Goal: Task Accomplishment & Management: Use online tool/utility

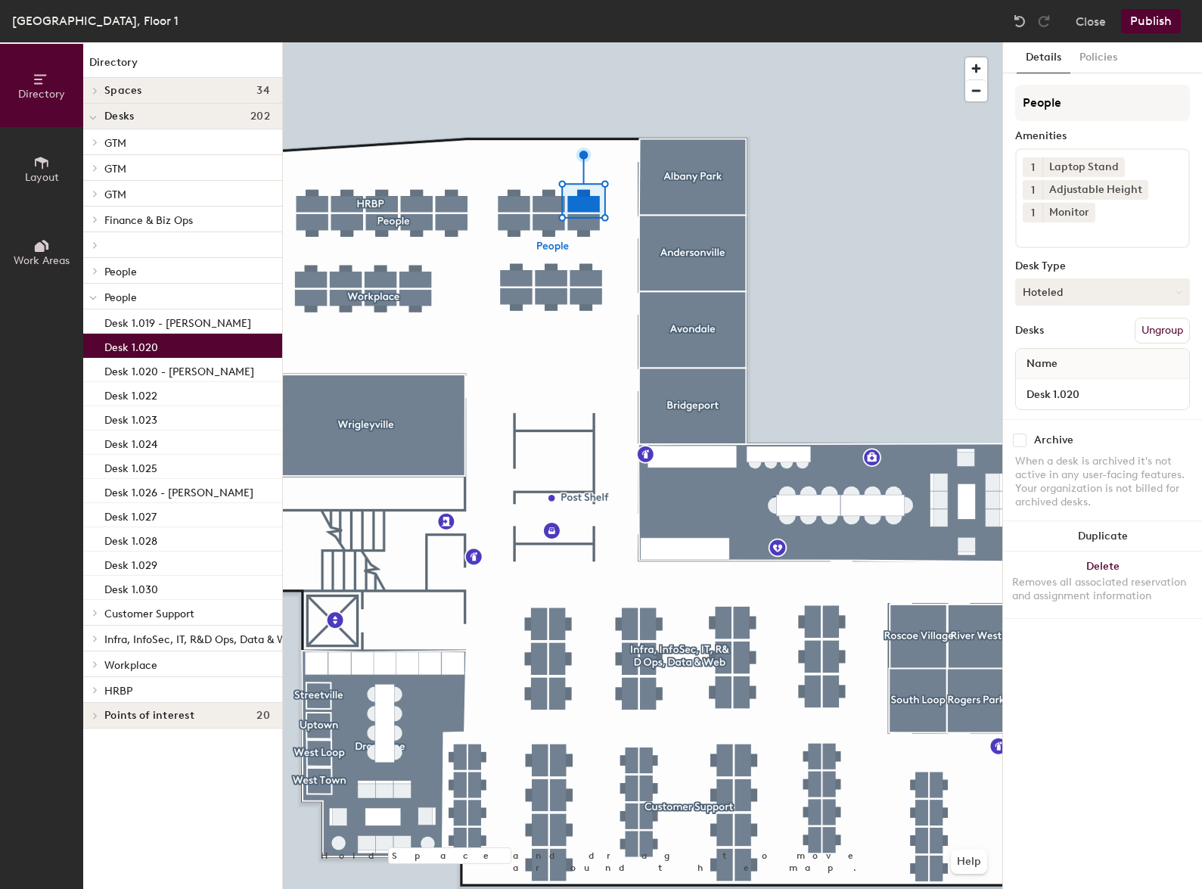
click at [1080, 283] on button "Hoteled" at bounding box center [1102, 291] width 175 height 27
click at [1031, 358] on div "Hot" at bounding box center [1091, 361] width 151 height 23
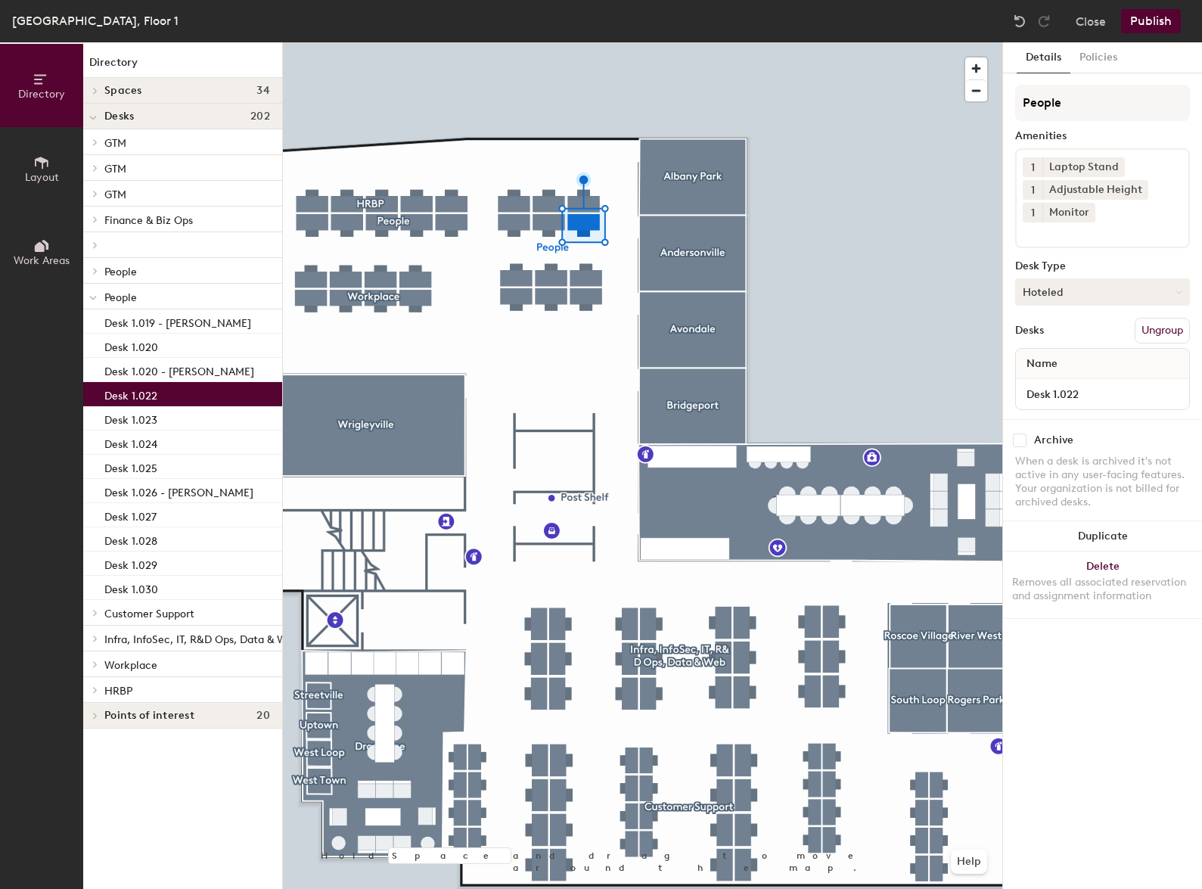
click at [1089, 290] on button "Hoteled" at bounding box center [1102, 291] width 175 height 27
click at [1051, 359] on div "Hot" at bounding box center [1091, 361] width 151 height 23
click at [589, 42] on div at bounding box center [642, 42] width 719 height 0
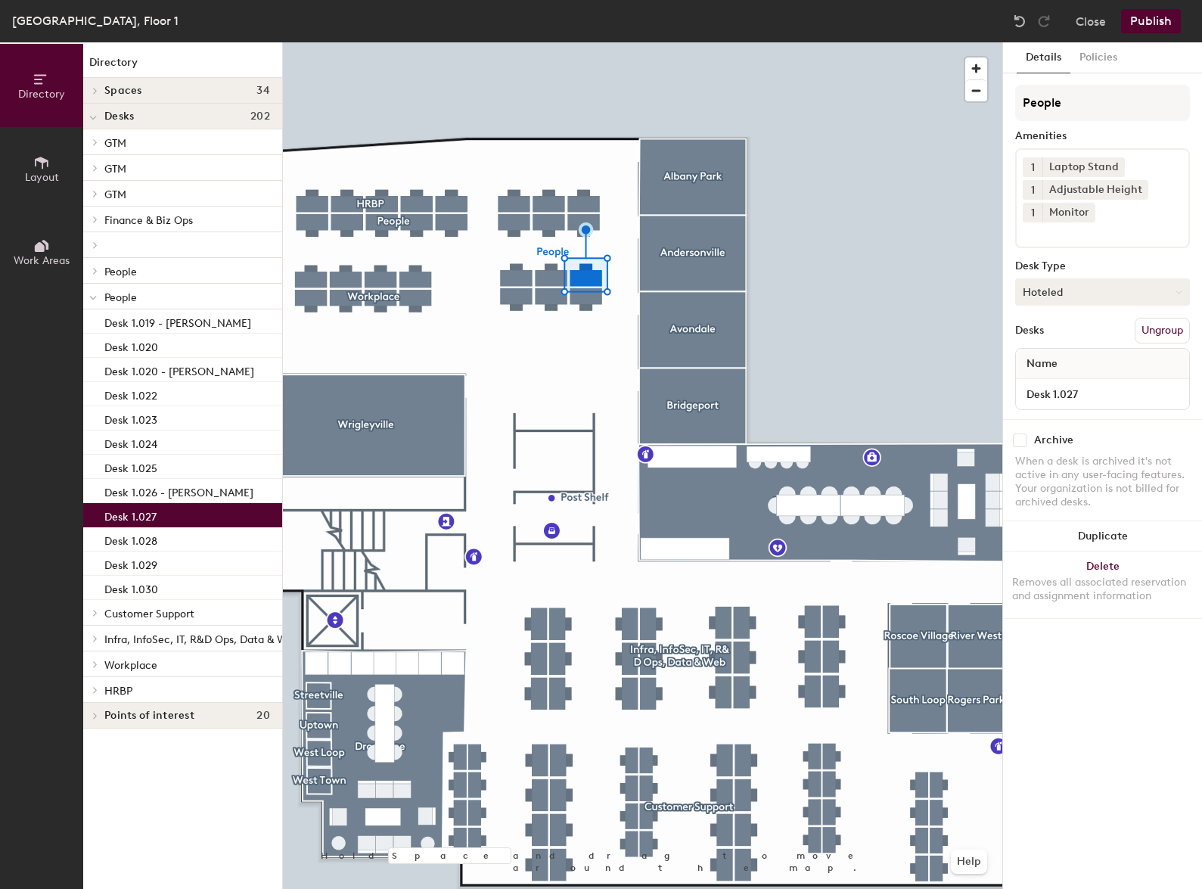
click at [1105, 283] on button "Hoteled" at bounding box center [1102, 291] width 175 height 27
click at [1047, 355] on div "Hot" at bounding box center [1091, 361] width 151 height 23
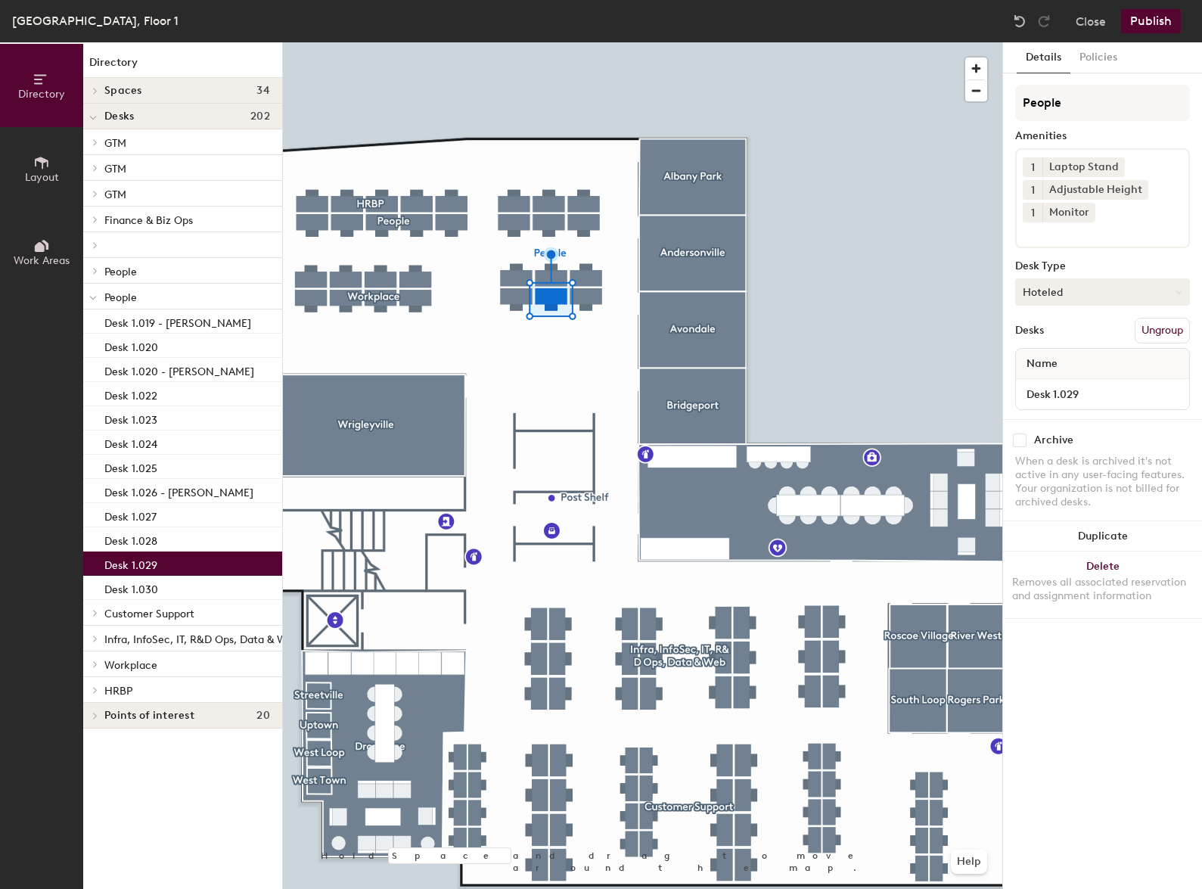
click at [1054, 297] on button "Hoteled" at bounding box center [1102, 291] width 175 height 27
click at [1063, 364] on div "Hot" at bounding box center [1091, 361] width 151 height 23
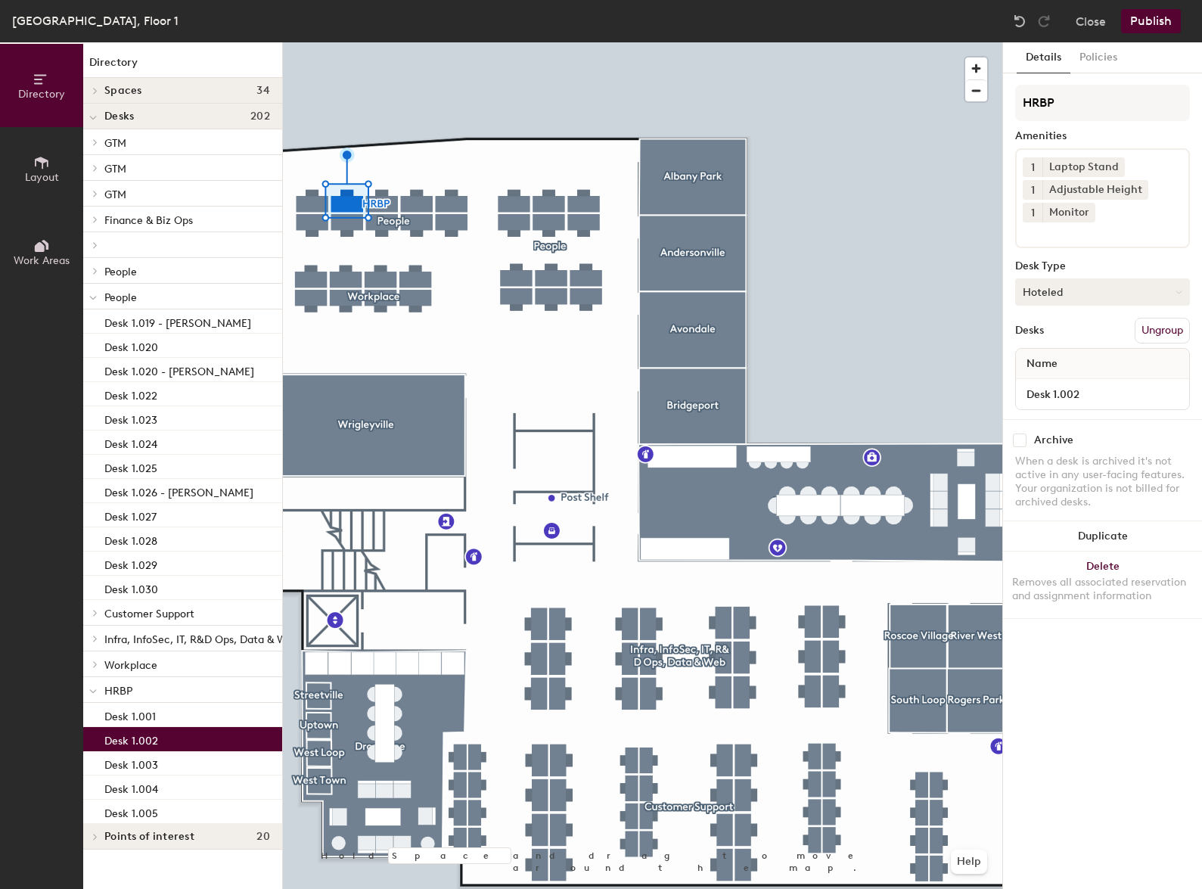
click at [1051, 302] on button "Hoteled" at bounding box center [1102, 291] width 175 height 27
click at [1057, 362] on div "Hot" at bounding box center [1091, 361] width 151 height 23
click at [418, 42] on div at bounding box center [642, 42] width 719 height 0
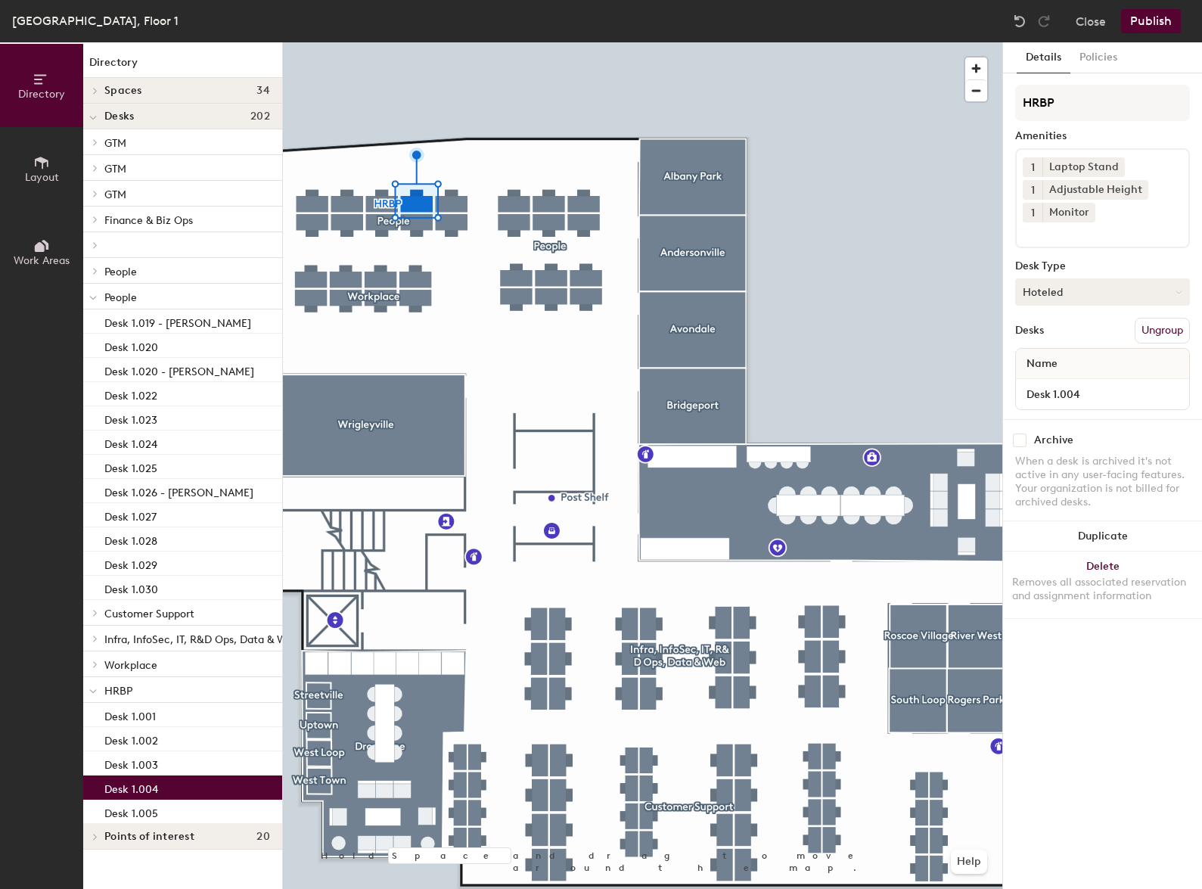
click at [1133, 284] on button "Hoteled" at bounding box center [1102, 291] width 175 height 27
click at [1047, 356] on div "Hot" at bounding box center [1091, 361] width 151 height 23
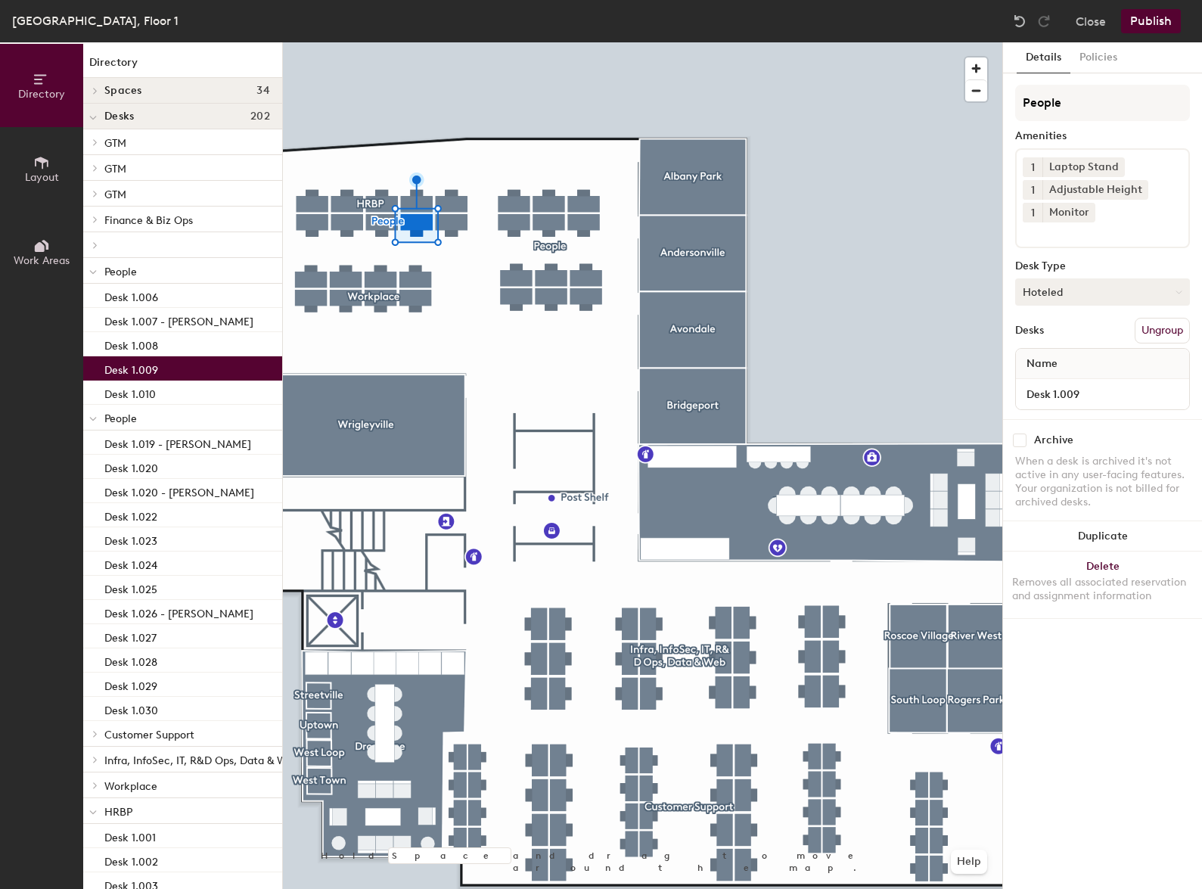
click at [1076, 290] on button "Hoteled" at bounding box center [1102, 291] width 175 height 27
click at [1047, 362] on div "Hot" at bounding box center [1091, 361] width 151 height 23
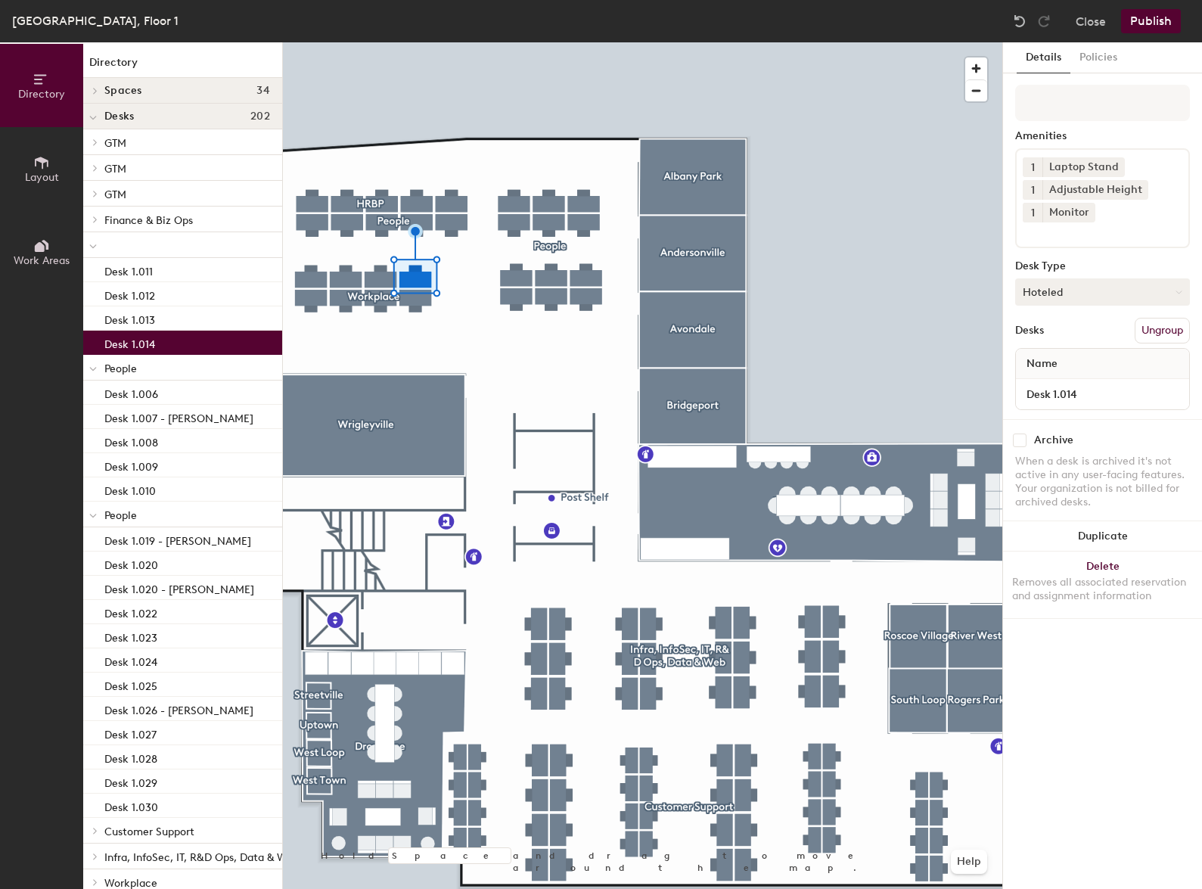
click at [1129, 291] on button "Hoteled" at bounding box center [1102, 291] width 175 height 27
click at [1045, 357] on div "Hot" at bounding box center [1091, 361] width 151 height 23
click at [371, 42] on div at bounding box center [642, 42] width 719 height 0
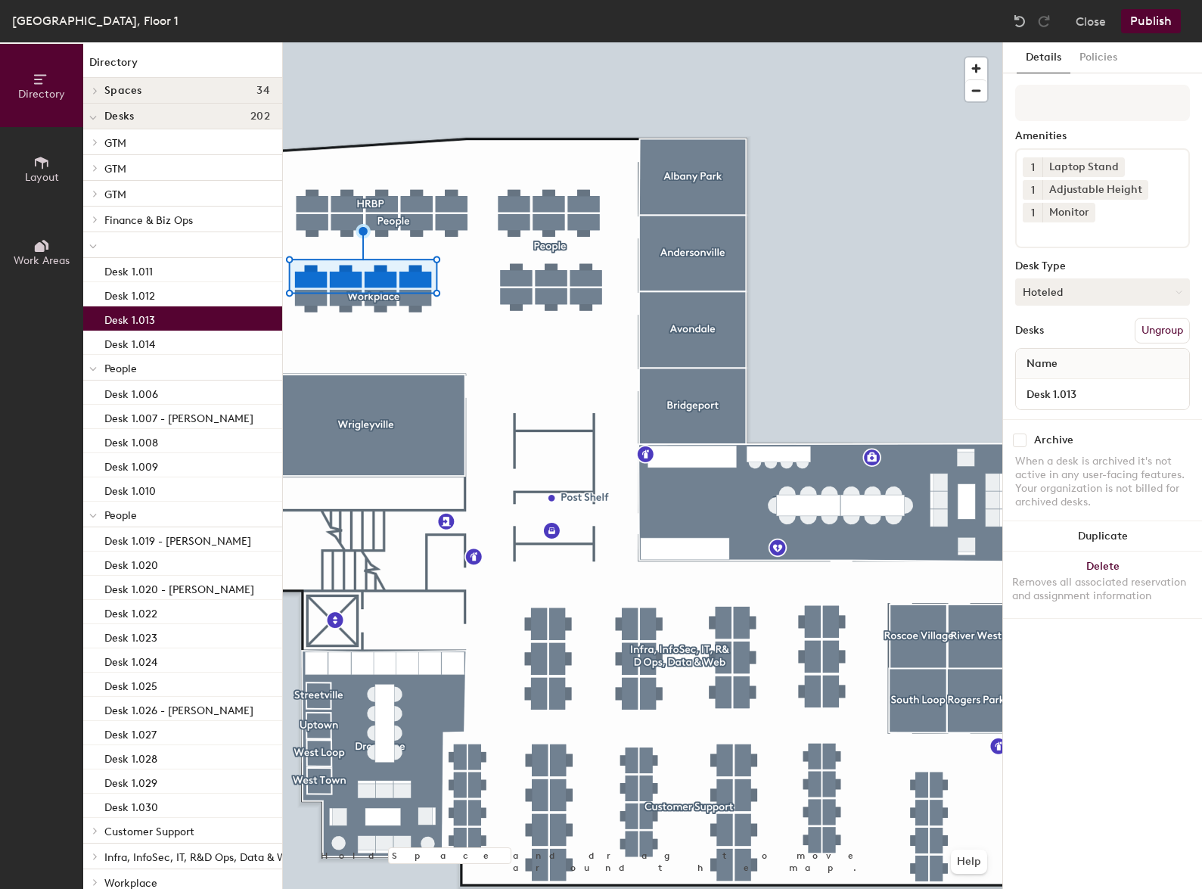
click at [1055, 284] on button "Hoteled" at bounding box center [1102, 291] width 175 height 27
click at [1055, 365] on div "Hot" at bounding box center [1091, 361] width 151 height 23
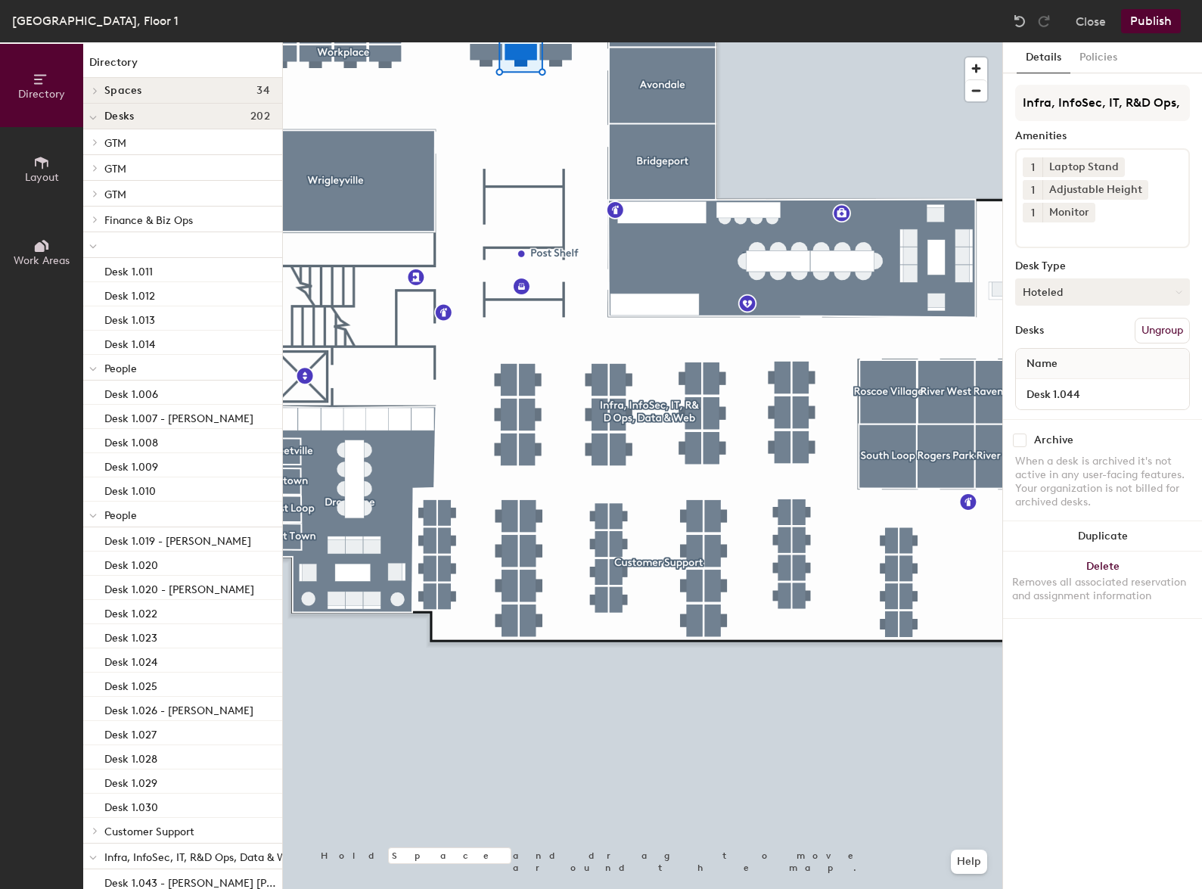
click at [1060, 295] on button "Hoteled" at bounding box center [1102, 291] width 175 height 27
click at [1048, 357] on div "Hot" at bounding box center [1091, 361] width 151 height 23
click at [1059, 301] on button "Hoteled" at bounding box center [1102, 291] width 175 height 27
click at [1059, 359] on div "Hot" at bounding box center [1091, 361] width 151 height 23
click at [1095, 294] on button "Hoteled" at bounding box center [1102, 291] width 175 height 27
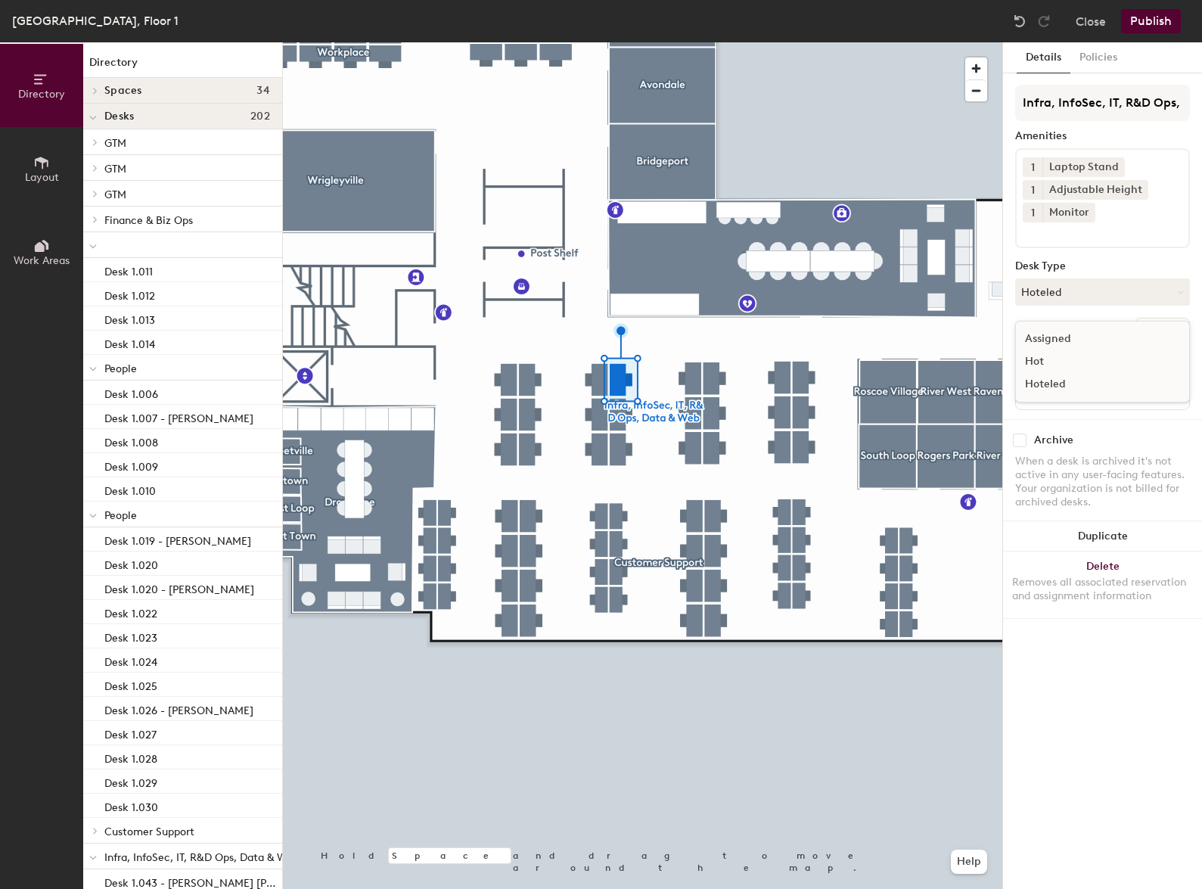
click at [1038, 361] on div "Hot" at bounding box center [1091, 361] width 151 height 23
click at [1077, 295] on button "Hoteled" at bounding box center [1102, 291] width 175 height 27
click at [1051, 361] on div "Hot" at bounding box center [1091, 361] width 151 height 23
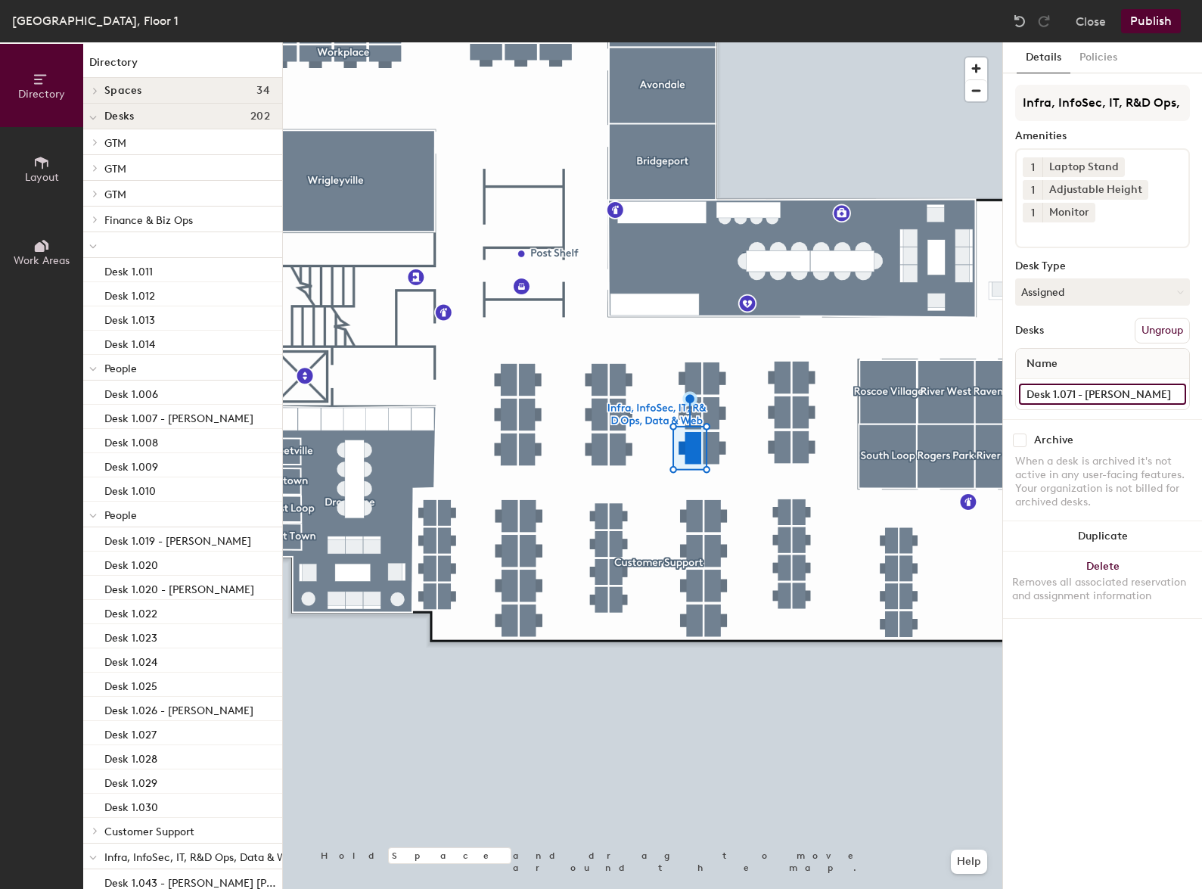
click at [1156, 393] on input "Desk 1.071 - Oisin Hurley" at bounding box center [1102, 394] width 167 height 21
click at [1164, 396] on input "Desk 1.071 - Oisin Hurley" at bounding box center [1102, 394] width 167 height 21
click at [1139, 388] on input "Desk 1.071 - Oisin Hurley" at bounding box center [1102, 394] width 167 height 21
click at [1154, 388] on input "Desk 1.071 - Oisin Hurley" at bounding box center [1102, 394] width 167 height 21
drag, startPoint x: 1154, startPoint y: 392, endPoint x: 1075, endPoint y: 395, distance: 79.5
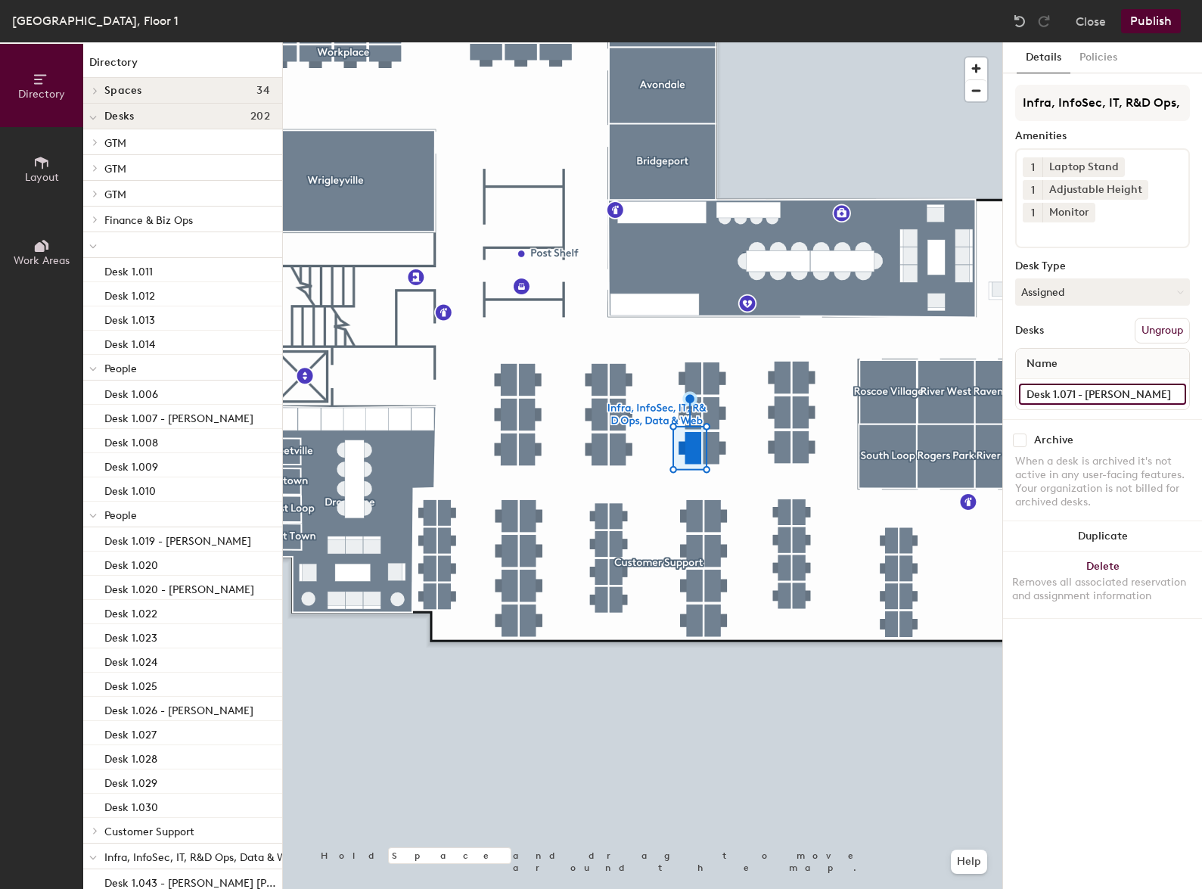
click at [1075, 395] on input "Desk 1.071 - Oisin Hurley" at bounding box center [1102, 394] width 167 height 21
click at [1086, 395] on input "Desk 1.071 - Oisin Hurley" at bounding box center [1102, 394] width 167 height 21
click at [1081, 395] on input "Desk 1.071 - Oisin Hurley" at bounding box center [1102, 394] width 167 height 21
drag, startPoint x: 1160, startPoint y: 392, endPoint x: 1078, endPoint y: 397, distance: 82.6
click at [1078, 397] on input "Desk 1.071 - Oisin Hurley" at bounding box center [1102, 394] width 167 height 21
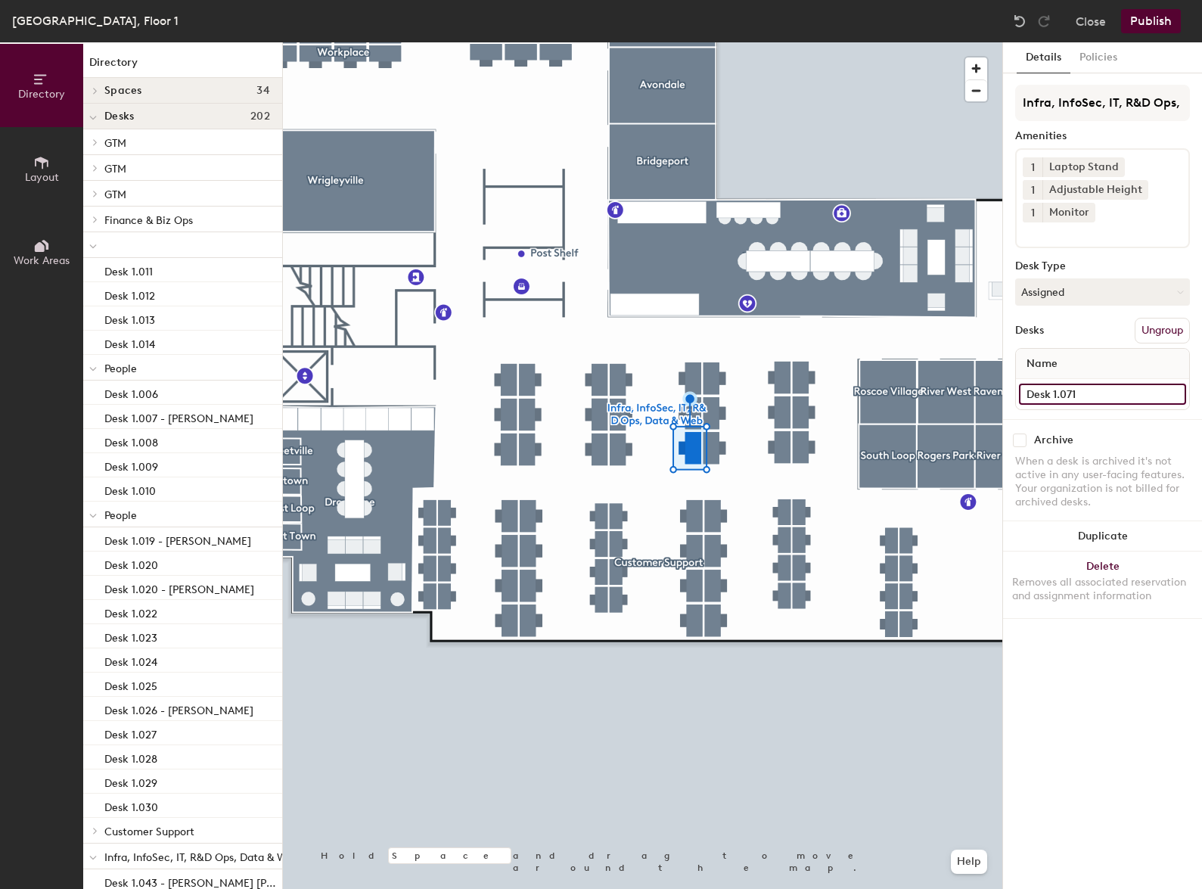
type input "Desk 1.071"
click at [1076, 293] on button "Assigned" at bounding box center [1102, 291] width 175 height 27
click at [1039, 357] on div "Hot" at bounding box center [1091, 361] width 151 height 23
click at [1056, 294] on button "Hoteled" at bounding box center [1102, 291] width 175 height 27
click at [1059, 368] on div "Hot" at bounding box center [1091, 361] width 151 height 23
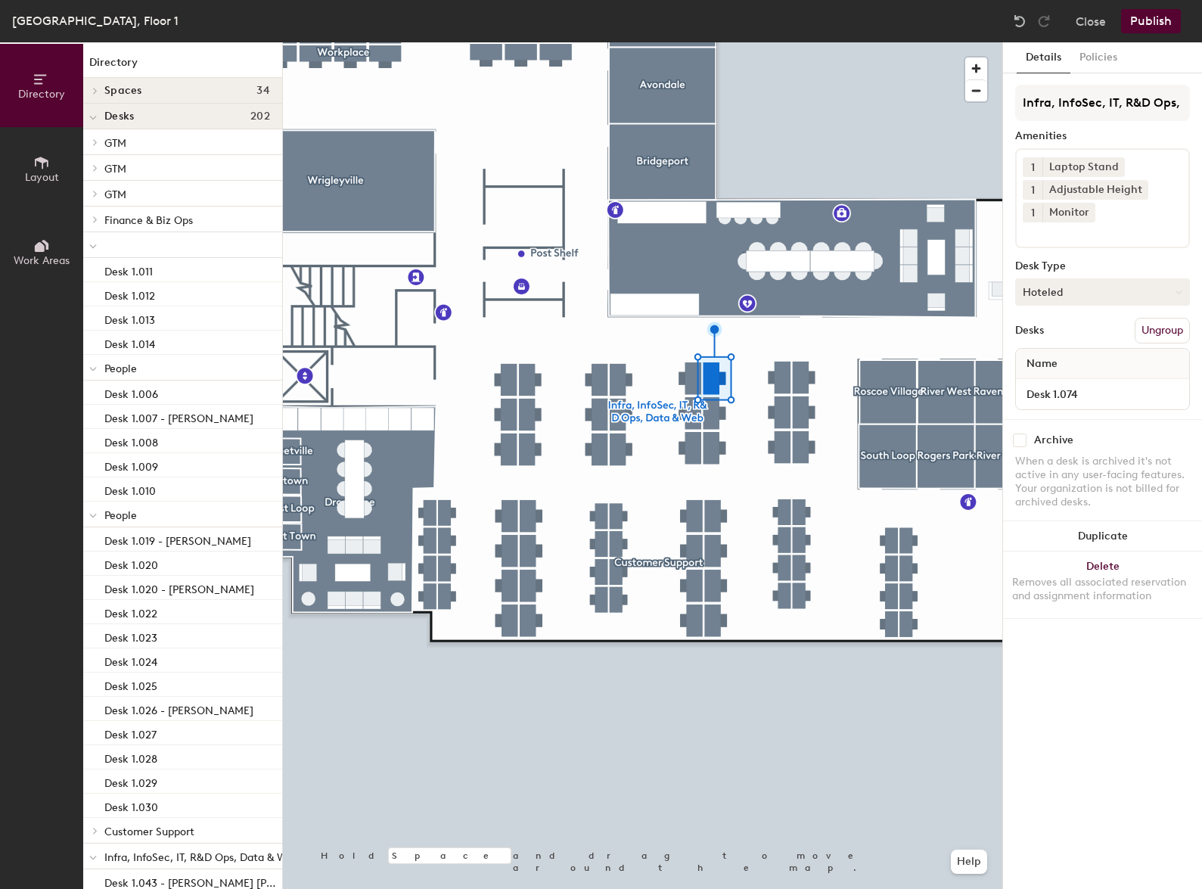
click at [1074, 290] on button "Hoteled" at bounding box center [1102, 291] width 175 height 27
click at [1038, 363] on div "Hot" at bounding box center [1091, 361] width 151 height 23
click at [514, 42] on div at bounding box center [642, 42] width 719 height 0
click at [425, 42] on div at bounding box center [642, 42] width 719 height 0
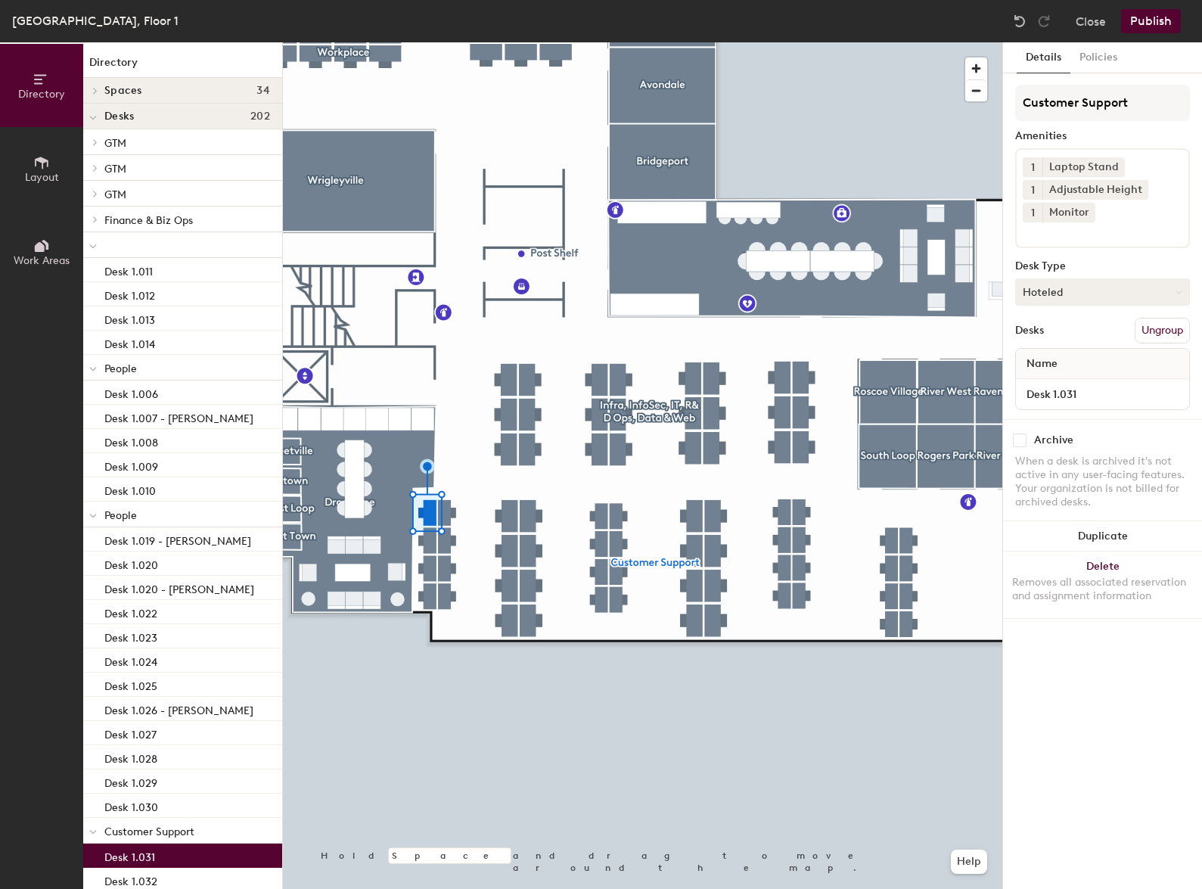
click at [1068, 300] on button "Hoteled" at bounding box center [1102, 291] width 175 height 27
click at [1028, 360] on div "Hot" at bounding box center [1091, 361] width 151 height 23
click at [433, 42] on div at bounding box center [642, 42] width 719 height 0
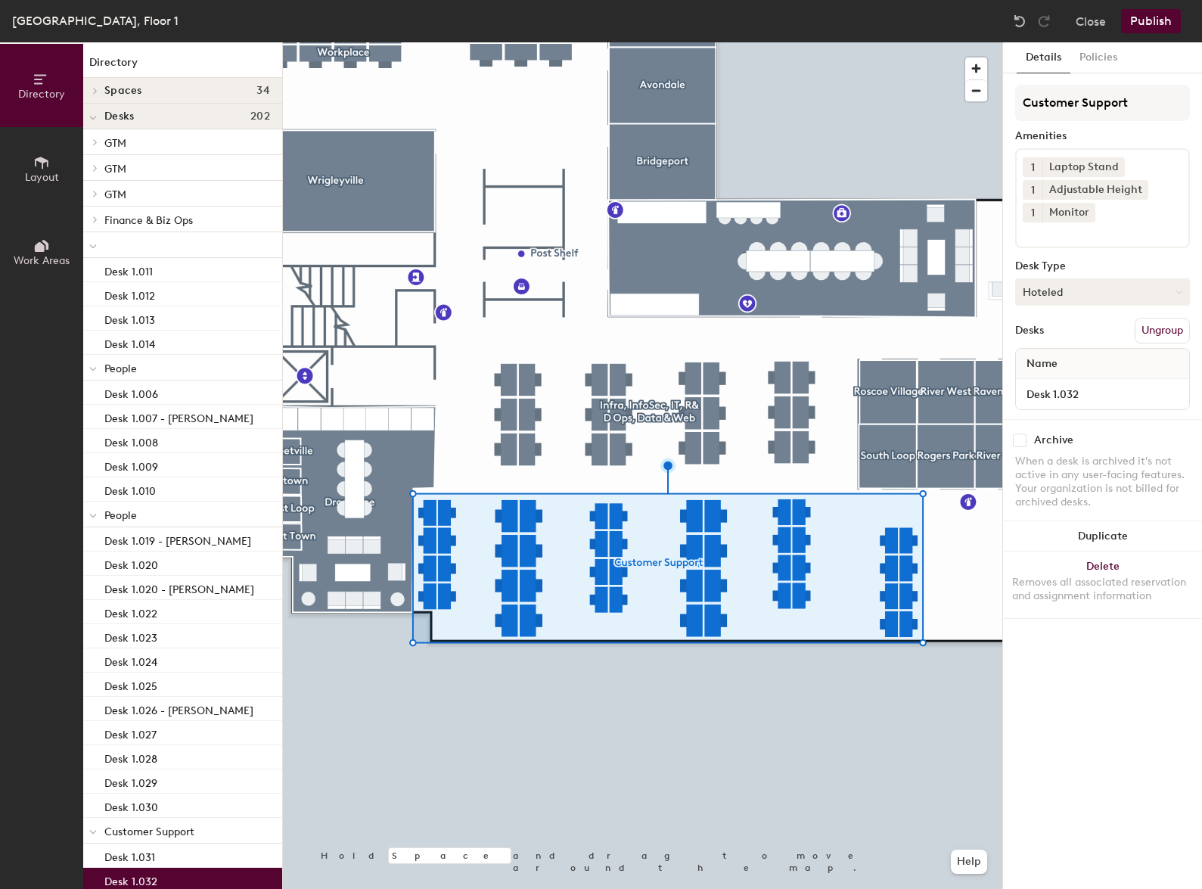
click at [1100, 281] on button "Hoteled" at bounding box center [1102, 291] width 175 height 27
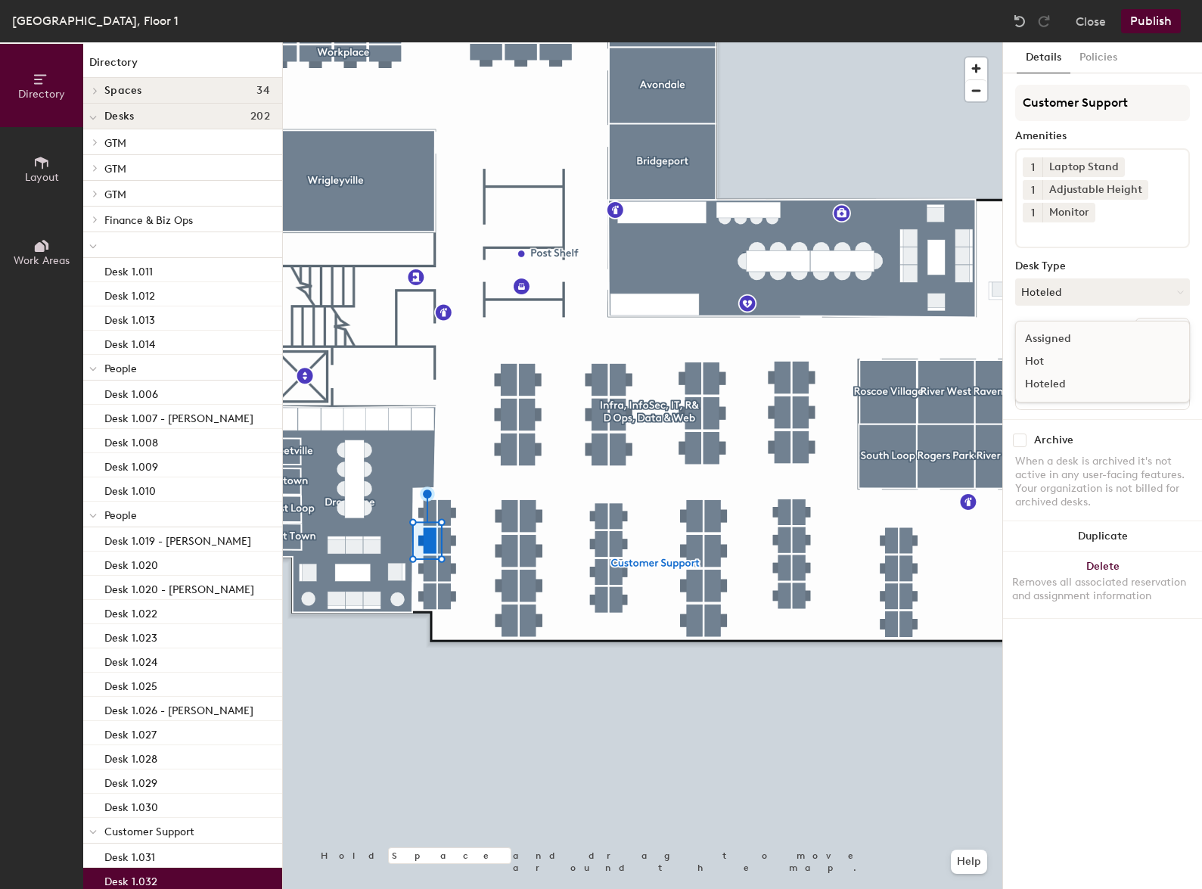
click at [1039, 359] on div "Hot" at bounding box center [1091, 361] width 151 height 23
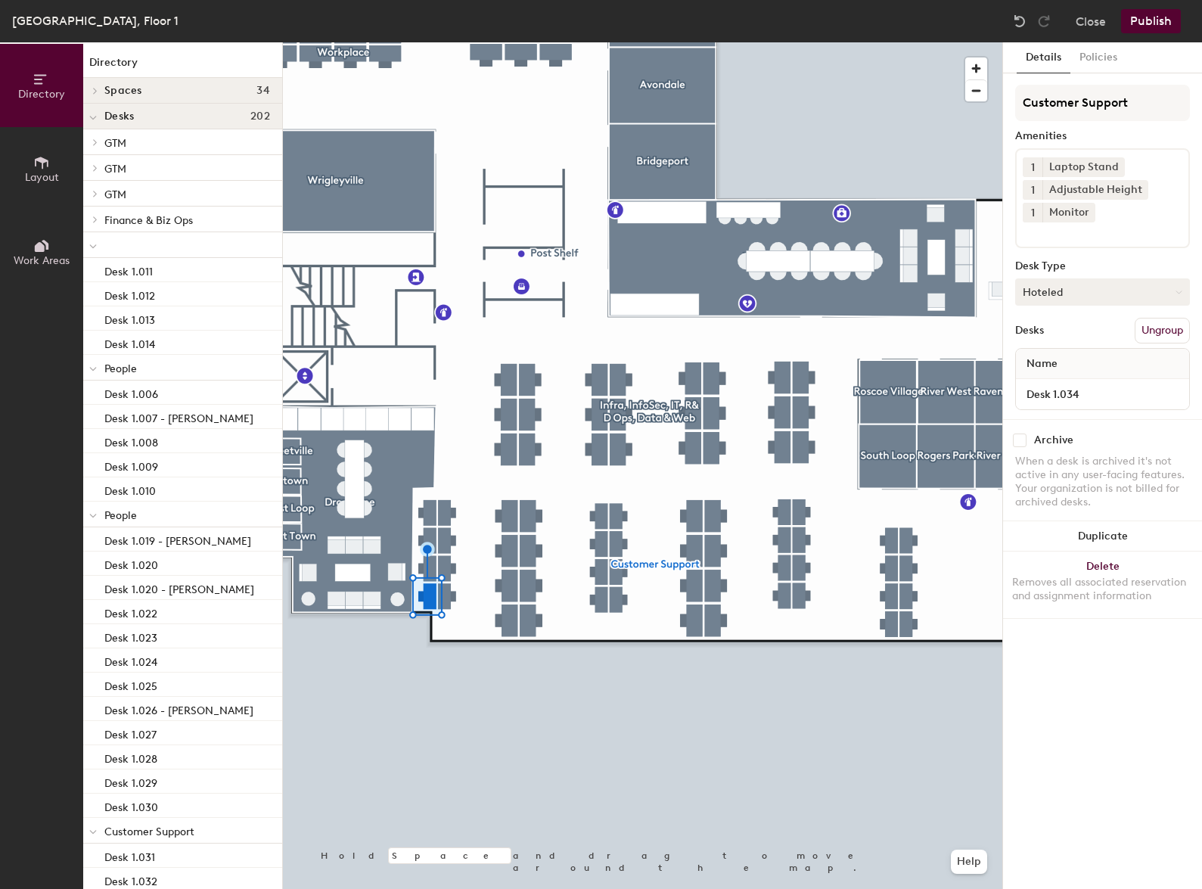
click at [1073, 292] on button "Hoteled" at bounding box center [1102, 291] width 175 height 27
click at [1051, 351] on div "Hot" at bounding box center [1091, 361] width 151 height 23
click at [1073, 294] on button "Hoteled" at bounding box center [1102, 291] width 175 height 27
click at [1051, 359] on div "Hot" at bounding box center [1091, 361] width 151 height 23
click at [1069, 294] on button "Hoteled" at bounding box center [1102, 291] width 175 height 27
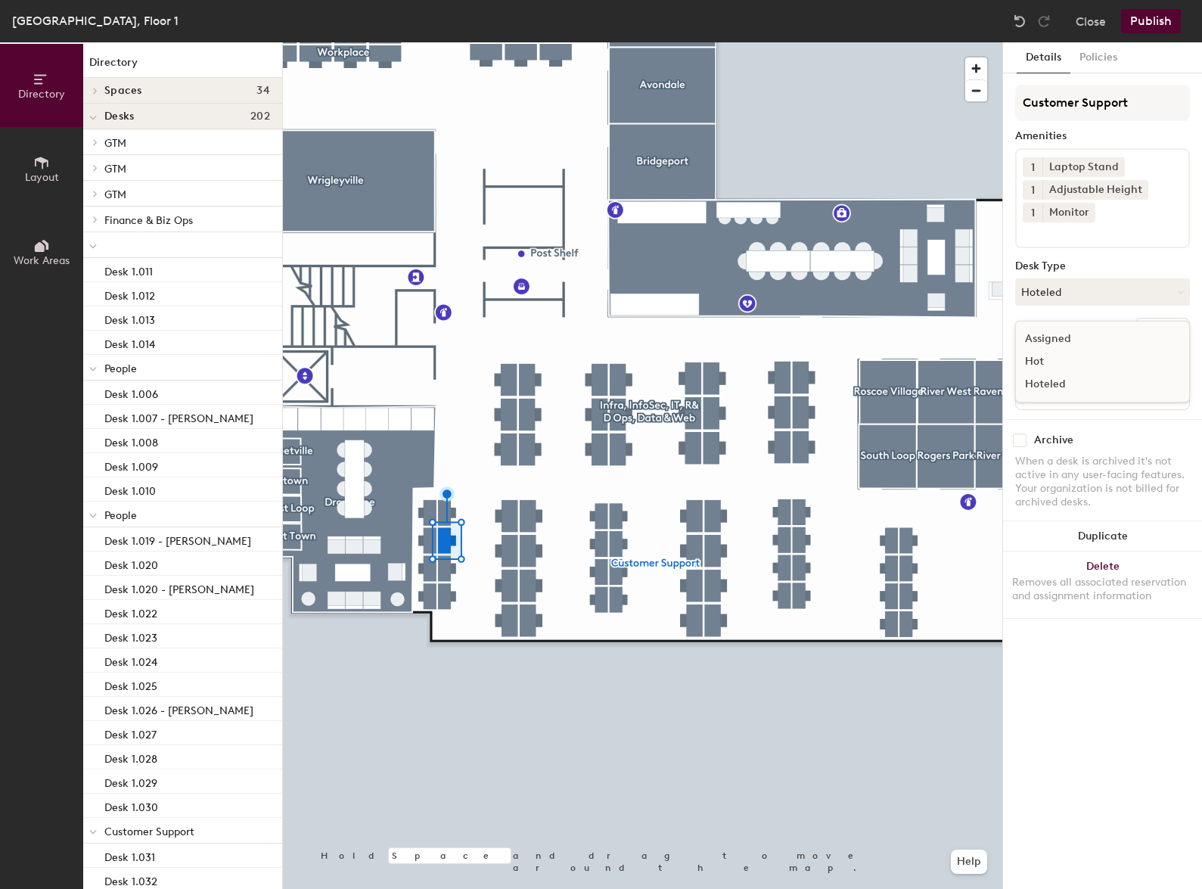
click at [1060, 363] on div "Hot" at bounding box center [1091, 361] width 151 height 23
click at [444, 42] on div at bounding box center [642, 42] width 719 height 0
click at [1062, 299] on button "Hoteled" at bounding box center [1102, 291] width 175 height 27
click at [1048, 359] on div "Hot" at bounding box center [1091, 361] width 151 height 23
click at [1049, 283] on button "Hoteled" at bounding box center [1102, 291] width 175 height 27
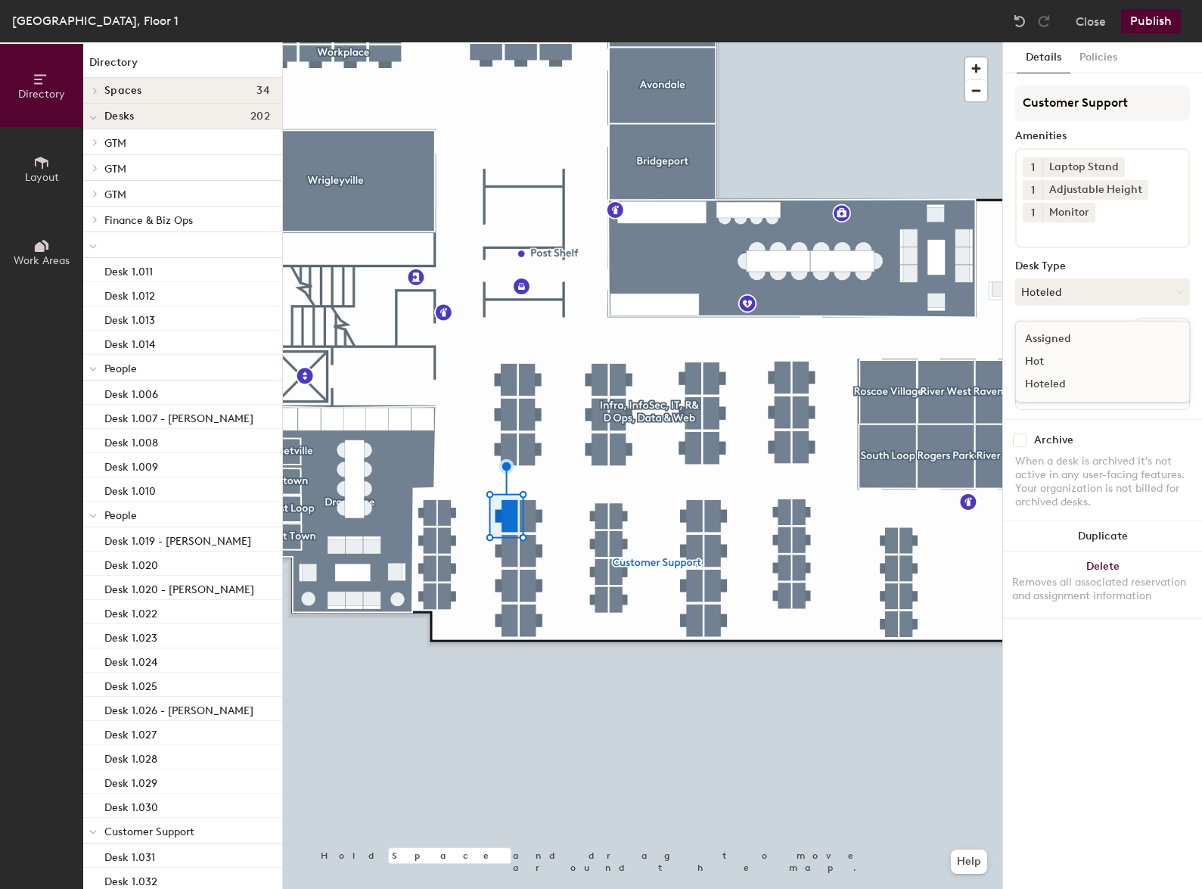
click at [1057, 354] on div "Hot" at bounding box center [1091, 361] width 151 height 23
click at [1108, 296] on button "Hoteled" at bounding box center [1102, 291] width 175 height 27
click at [1047, 358] on div "Hot" at bounding box center [1091, 361] width 151 height 23
click at [1052, 293] on button "Hoteled" at bounding box center [1102, 291] width 175 height 27
click at [1053, 359] on div "Hot" at bounding box center [1091, 361] width 151 height 23
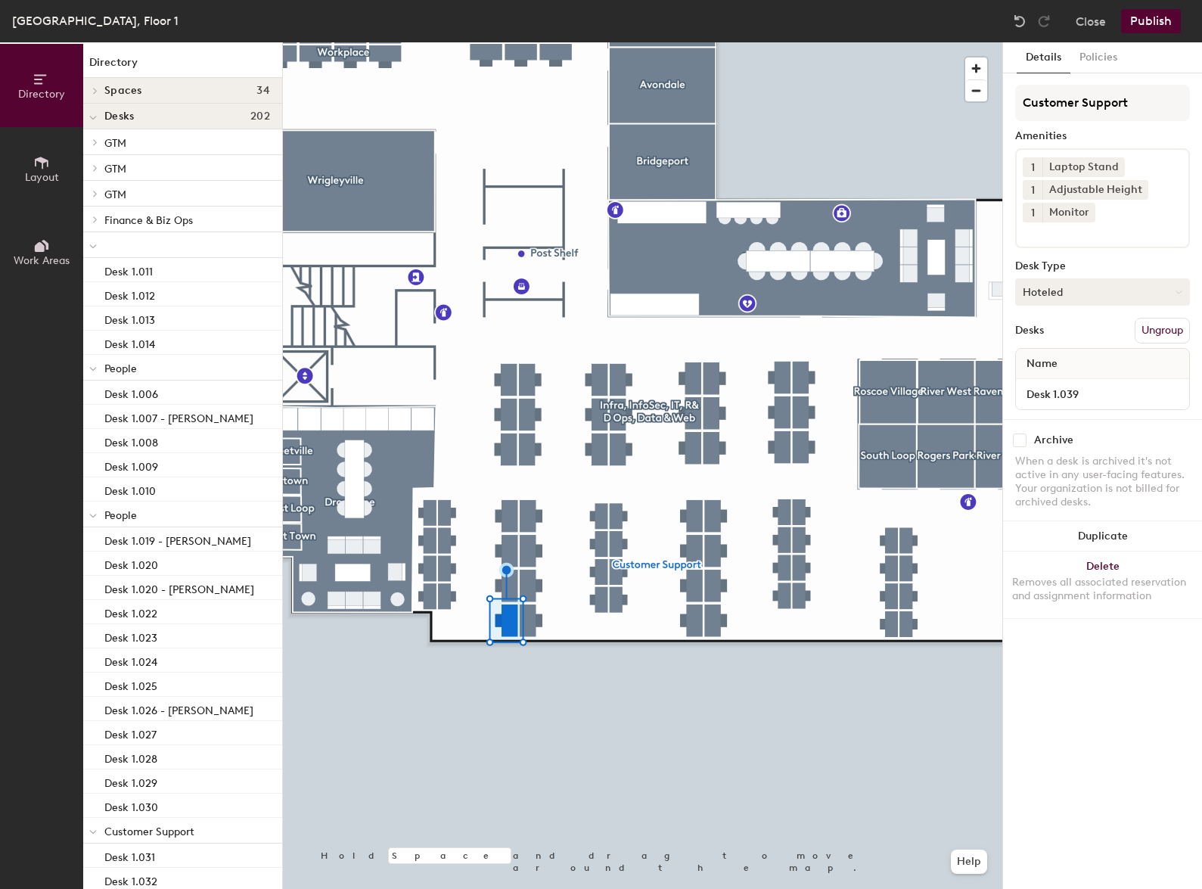
click at [1072, 304] on button "Hoteled" at bounding box center [1102, 291] width 175 height 27
click at [1051, 350] on div "Hot" at bounding box center [1091, 361] width 151 height 23
click at [528, 42] on div at bounding box center [642, 42] width 719 height 0
click at [1079, 290] on button "Hoteled" at bounding box center [1102, 291] width 175 height 27
click at [1049, 357] on div "Hot" at bounding box center [1091, 361] width 151 height 23
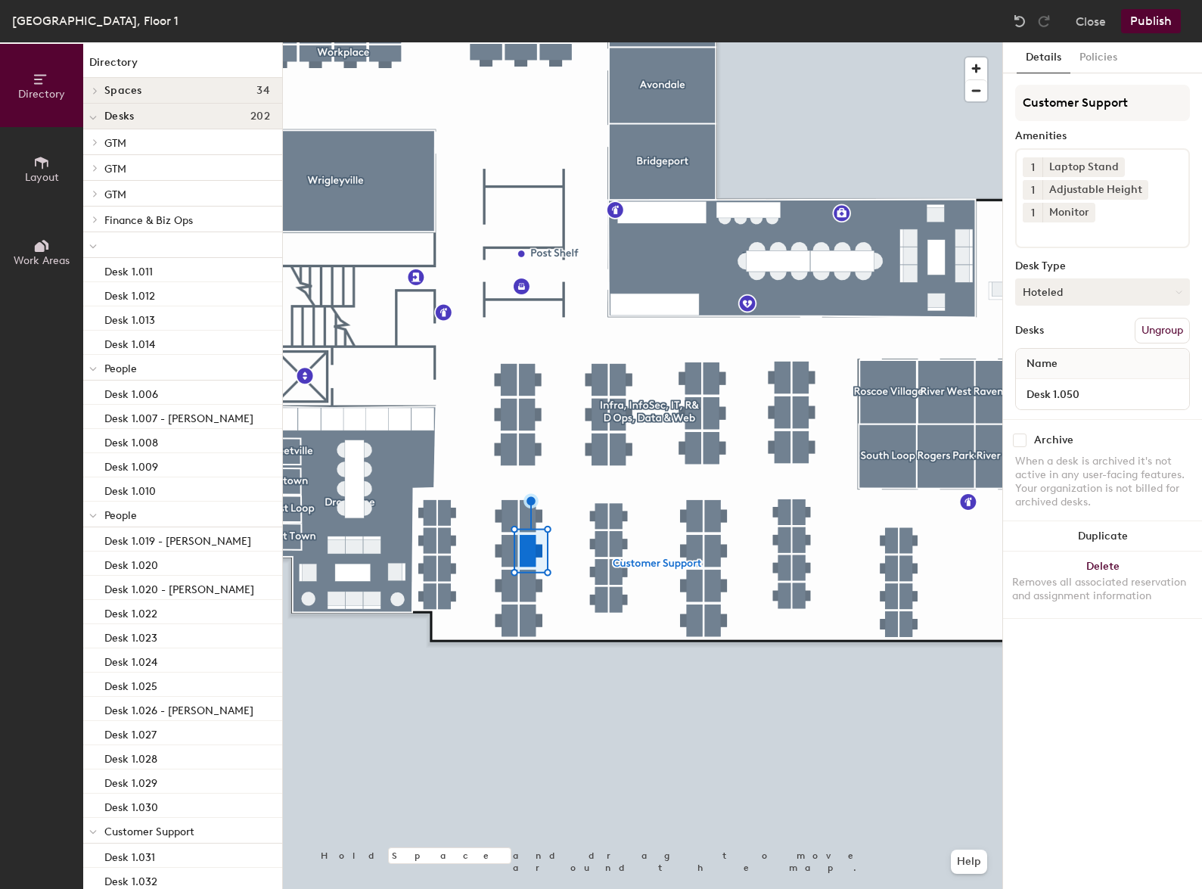
click at [1062, 300] on button "Hoteled" at bounding box center [1102, 291] width 175 height 27
click at [1058, 362] on div "Hot" at bounding box center [1091, 361] width 151 height 23
click at [1098, 284] on button "Hoteled" at bounding box center [1102, 291] width 175 height 27
click at [1055, 365] on div "Hot" at bounding box center [1091, 361] width 151 height 23
click at [1072, 294] on button "Assigned" at bounding box center [1102, 291] width 175 height 27
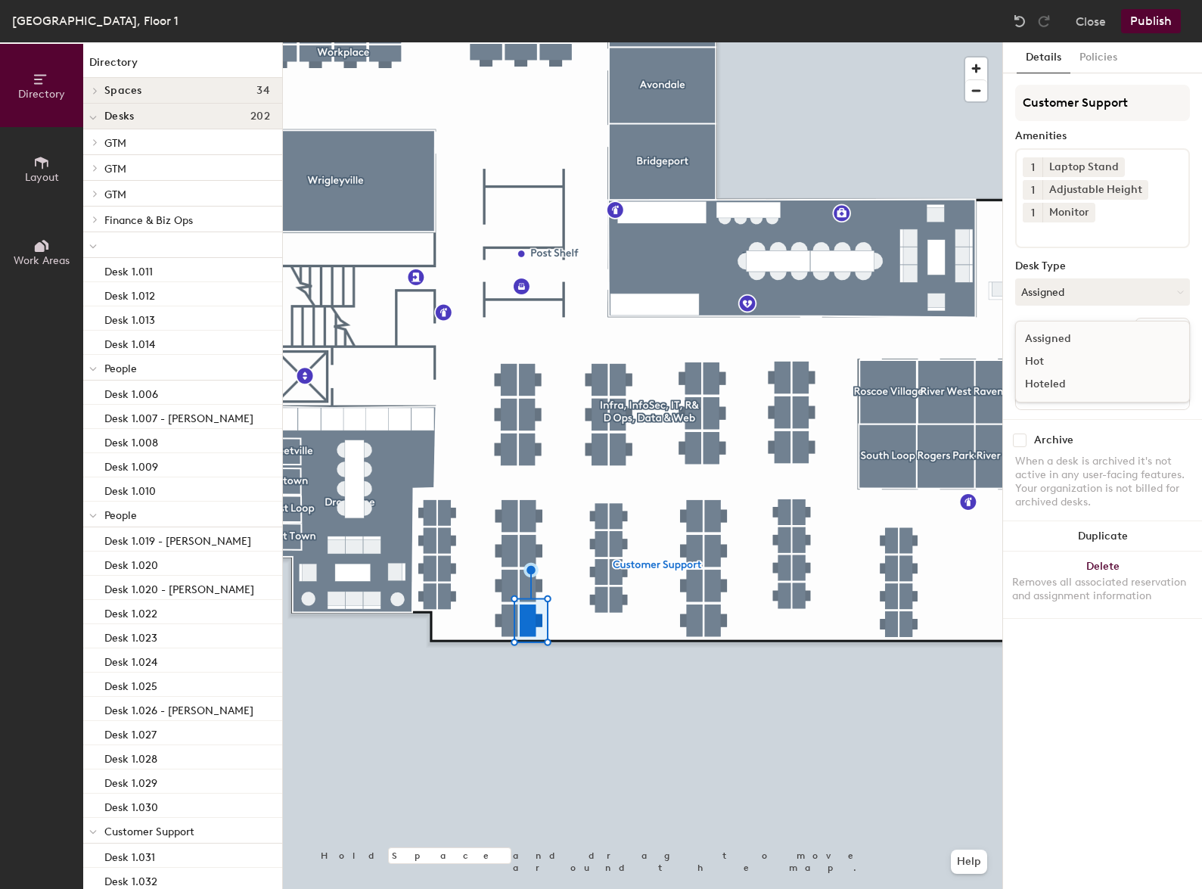
click at [1126, 253] on div "Customer Support Amenities 1 Laptop Stand 1 Adjustable Height 1 Monitor Desk Ty…" at bounding box center [1102, 252] width 175 height 334
click at [1072, 292] on button "Hoteled" at bounding box center [1102, 291] width 175 height 27
click at [1049, 365] on div "Hot" at bounding box center [1091, 361] width 151 height 23
click at [1051, 283] on button "Hoteled" at bounding box center [1102, 291] width 175 height 27
click at [1049, 363] on div "Hot" at bounding box center [1091, 361] width 151 height 23
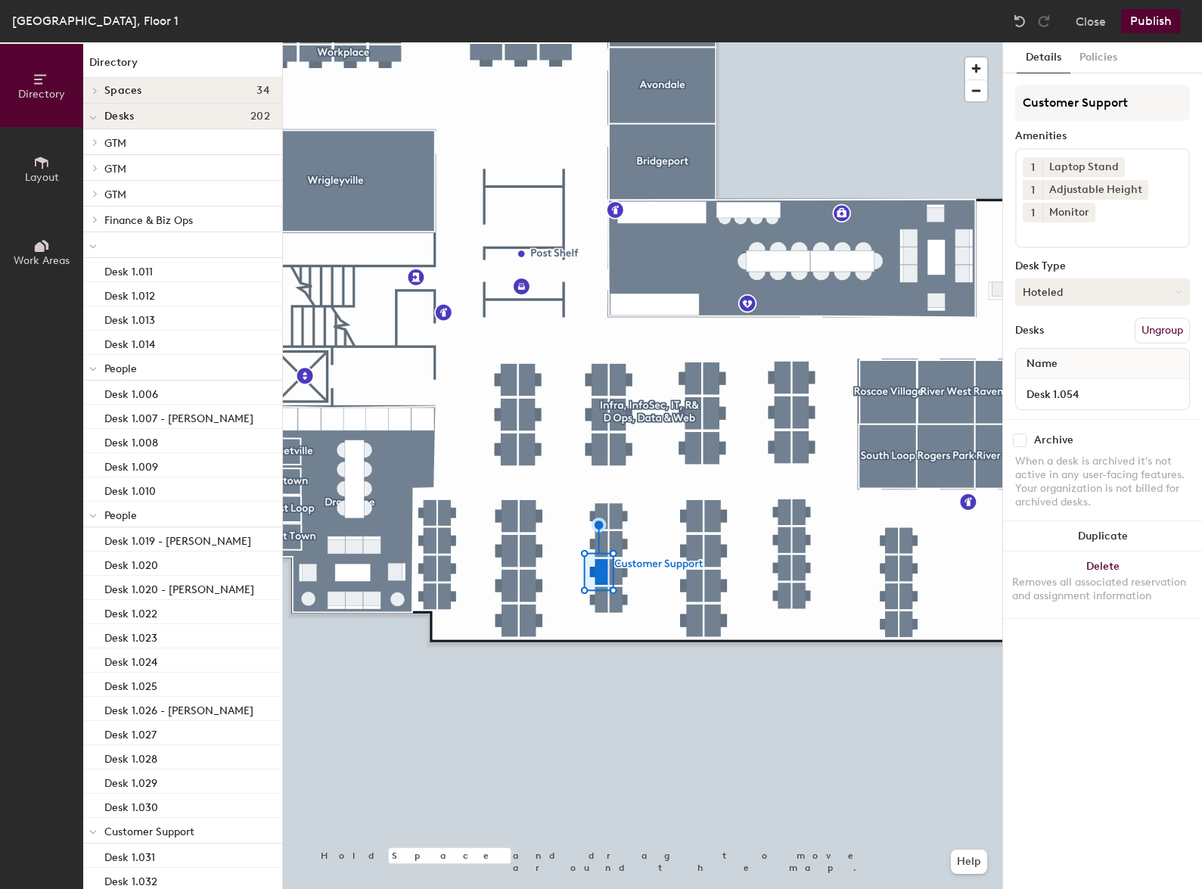
click at [1043, 295] on button "Hoteled" at bounding box center [1102, 291] width 175 height 27
click at [1051, 370] on div "Hot" at bounding box center [1091, 361] width 151 height 23
click at [617, 42] on div at bounding box center [642, 42] width 719 height 0
click at [1058, 288] on button "Hoteled" at bounding box center [1102, 291] width 175 height 27
click at [1052, 362] on div "Hot" at bounding box center [1091, 361] width 151 height 23
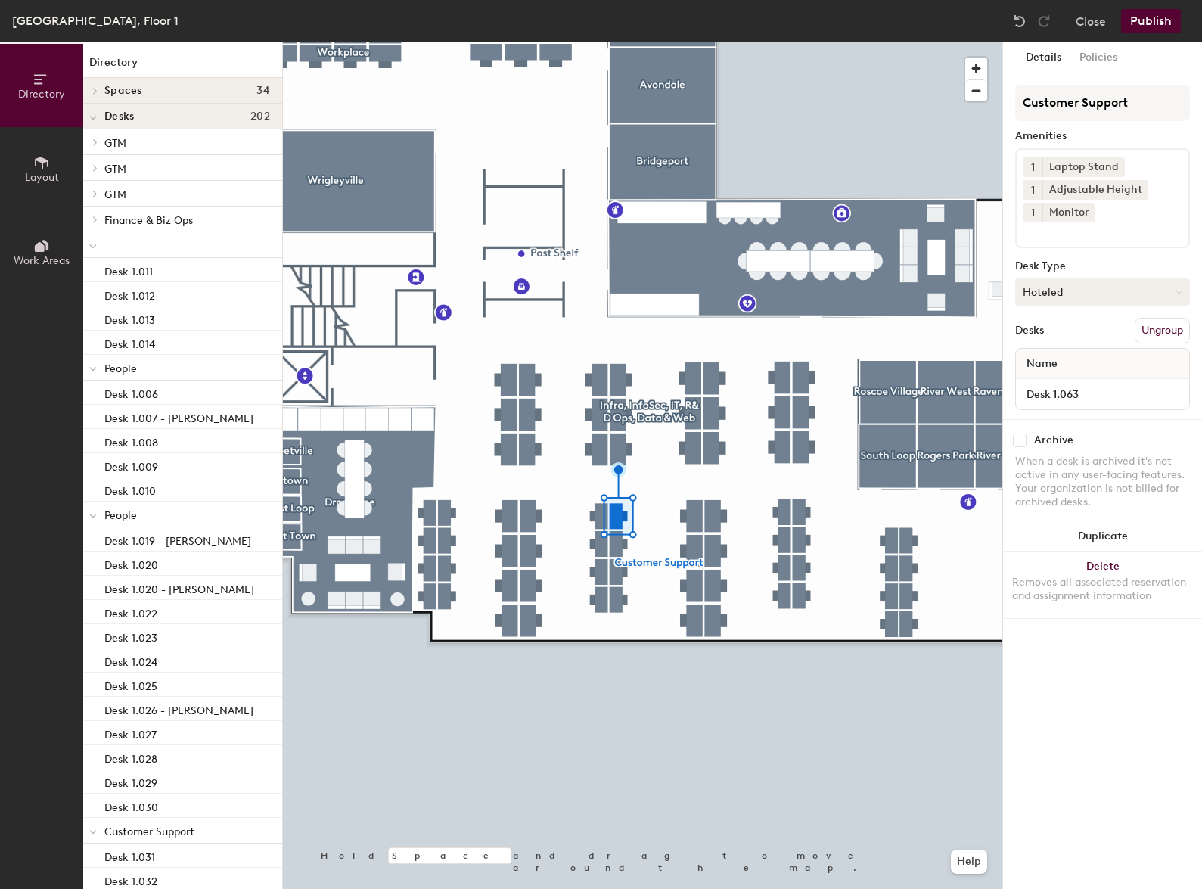
click at [1077, 296] on button "Hoteled" at bounding box center [1102, 291] width 175 height 27
click at [1064, 361] on div "Hot" at bounding box center [1091, 361] width 151 height 23
click at [620, 42] on div at bounding box center [642, 42] width 719 height 0
click at [697, 42] on div at bounding box center [642, 42] width 719 height 0
click at [1064, 300] on button "Hoteled" at bounding box center [1102, 291] width 175 height 27
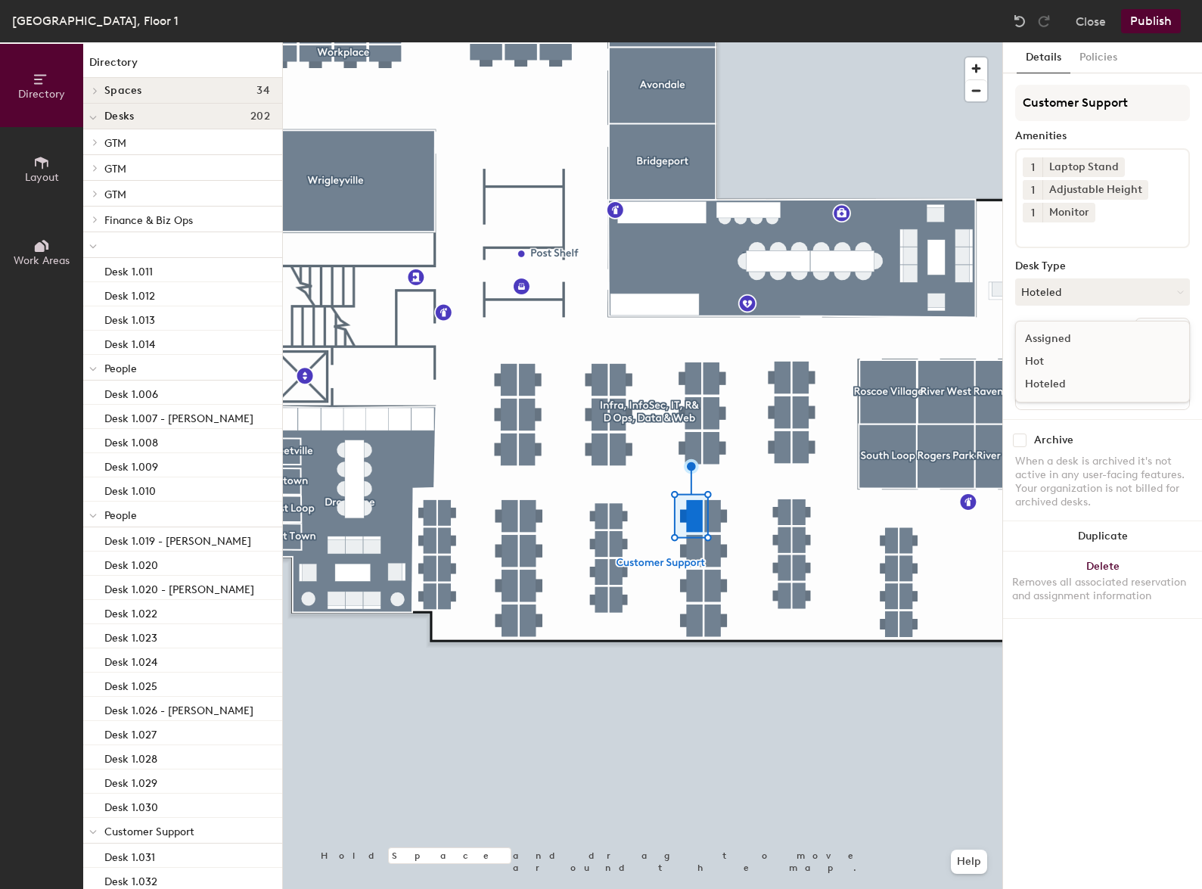
click at [1060, 359] on div "Hot" at bounding box center [1091, 361] width 151 height 23
click at [717, 42] on div at bounding box center [642, 42] width 719 height 0
click at [1071, 287] on button "Hoteled" at bounding box center [1102, 291] width 175 height 27
click at [1034, 364] on div "Hot" at bounding box center [1091, 361] width 151 height 23
click at [1047, 284] on button "Hoteled" at bounding box center [1102, 291] width 175 height 27
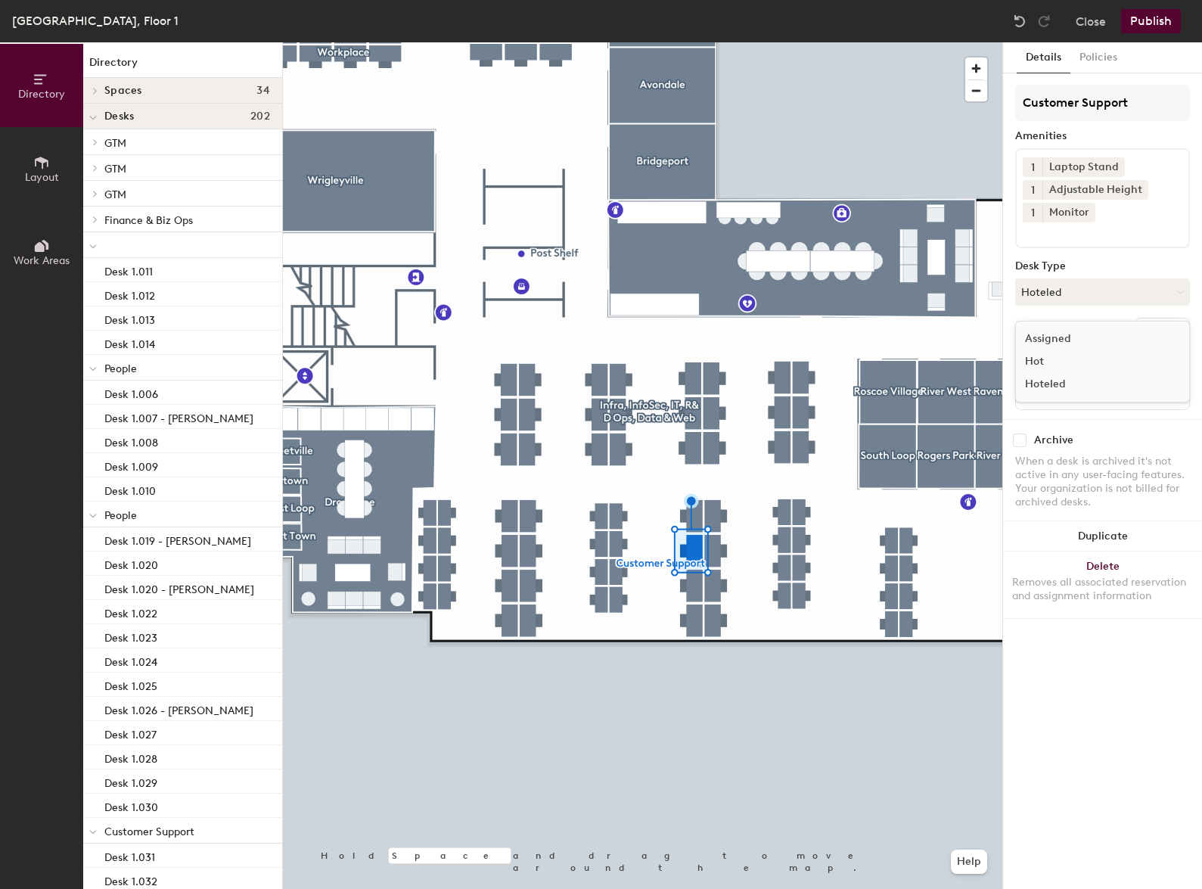
click at [1061, 357] on div "Hot" at bounding box center [1091, 361] width 151 height 23
click at [1052, 300] on button "Hoteled" at bounding box center [1102, 291] width 175 height 27
click at [1055, 359] on div "Hot" at bounding box center [1091, 361] width 151 height 23
click at [1077, 293] on button "Hoteled" at bounding box center [1102, 291] width 175 height 27
click at [1060, 355] on div "Hot" at bounding box center [1091, 361] width 151 height 23
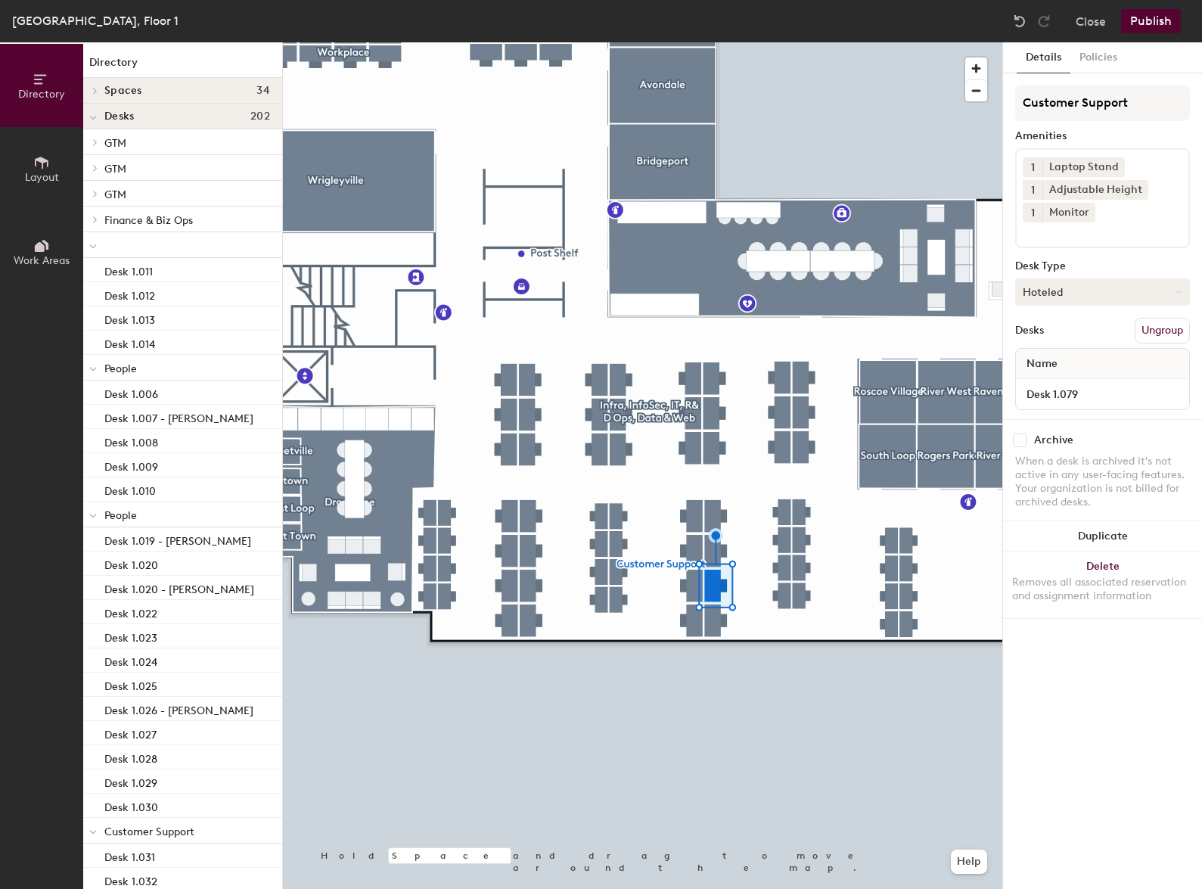
click at [1051, 294] on button "Hoteled" at bounding box center [1102, 291] width 175 height 27
click at [1033, 357] on div "Hot" at bounding box center [1091, 361] width 151 height 23
click at [1061, 294] on button "Hoteled" at bounding box center [1102, 291] width 175 height 27
click at [1055, 356] on div "Hot" at bounding box center [1091, 361] width 151 height 23
click at [785, 42] on div at bounding box center [642, 42] width 719 height 0
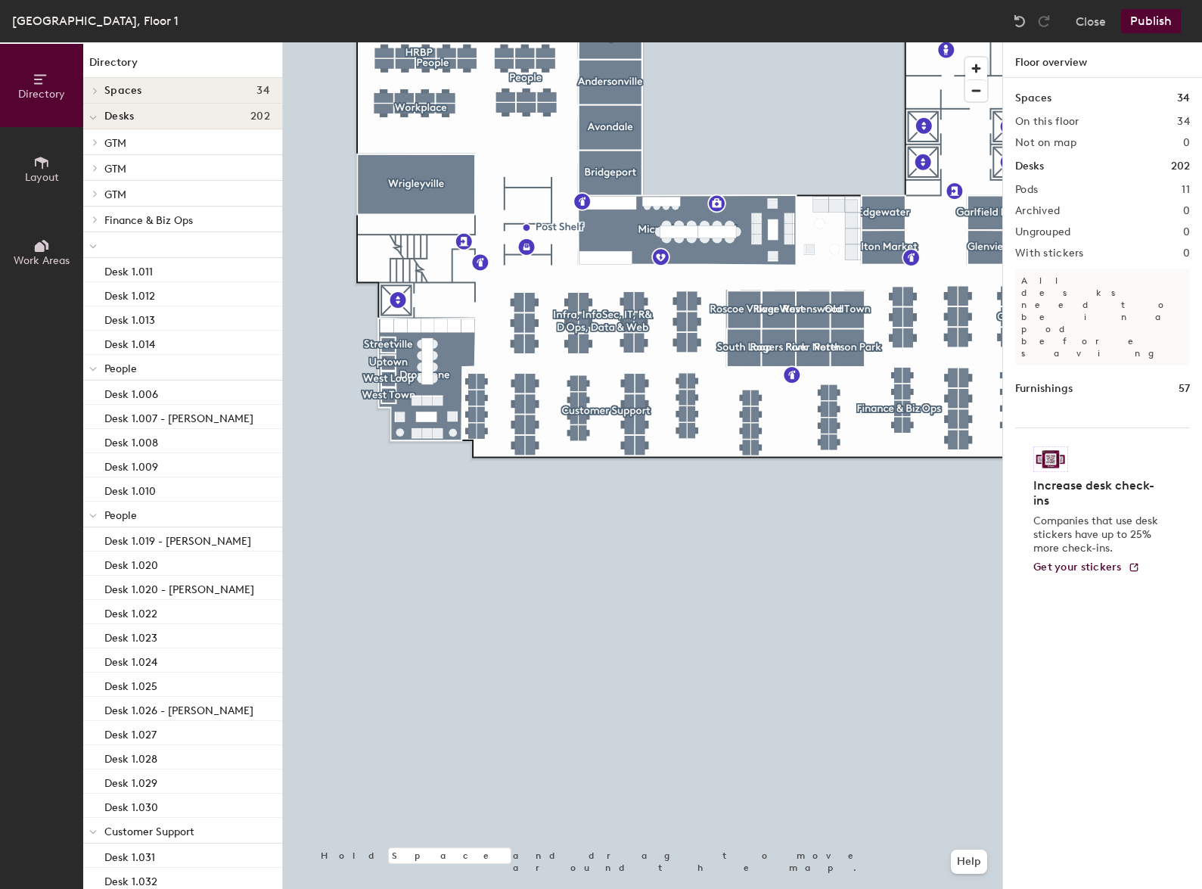
click at [551, 42] on div at bounding box center [642, 42] width 719 height 0
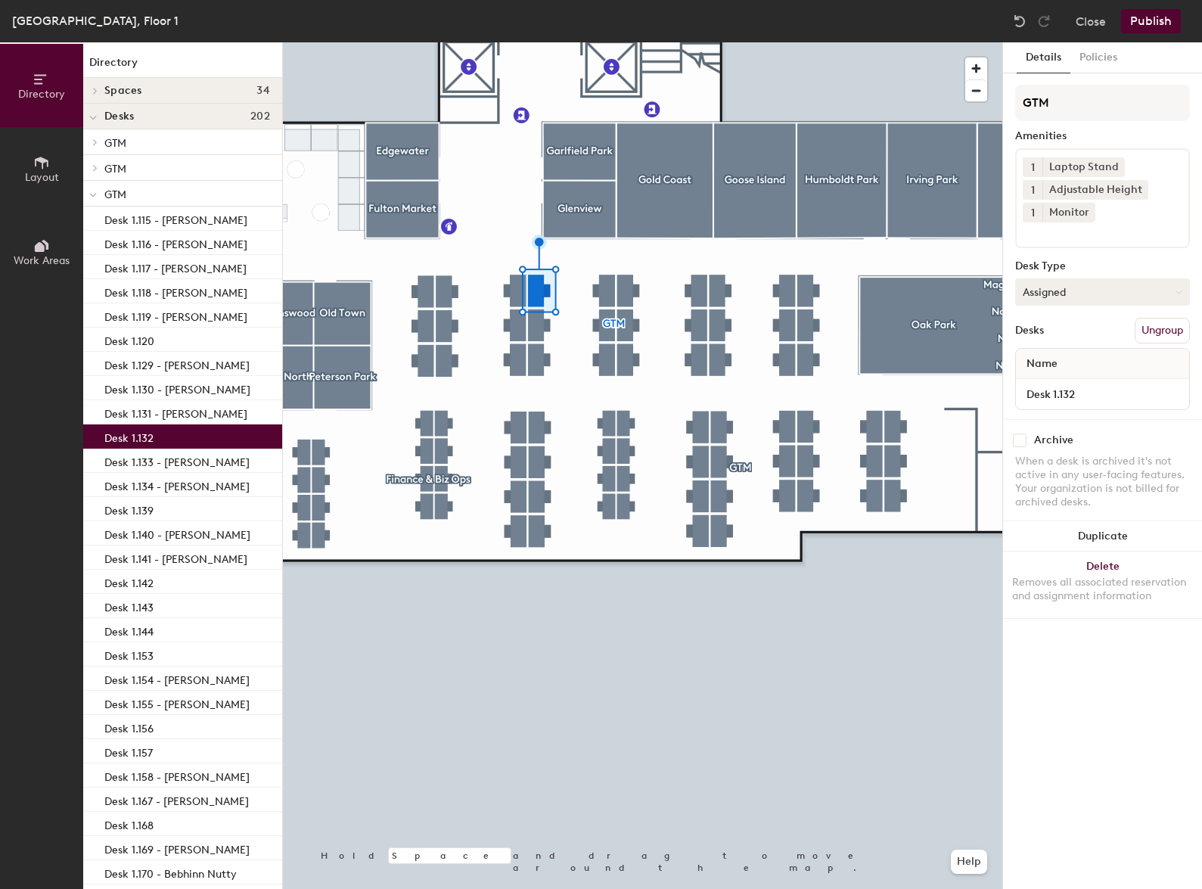
click at [1073, 299] on button "Assigned" at bounding box center [1102, 291] width 175 height 27
click at [1057, 363] on div "Hot" at bounding box center [1091, 361] width 151 height 23
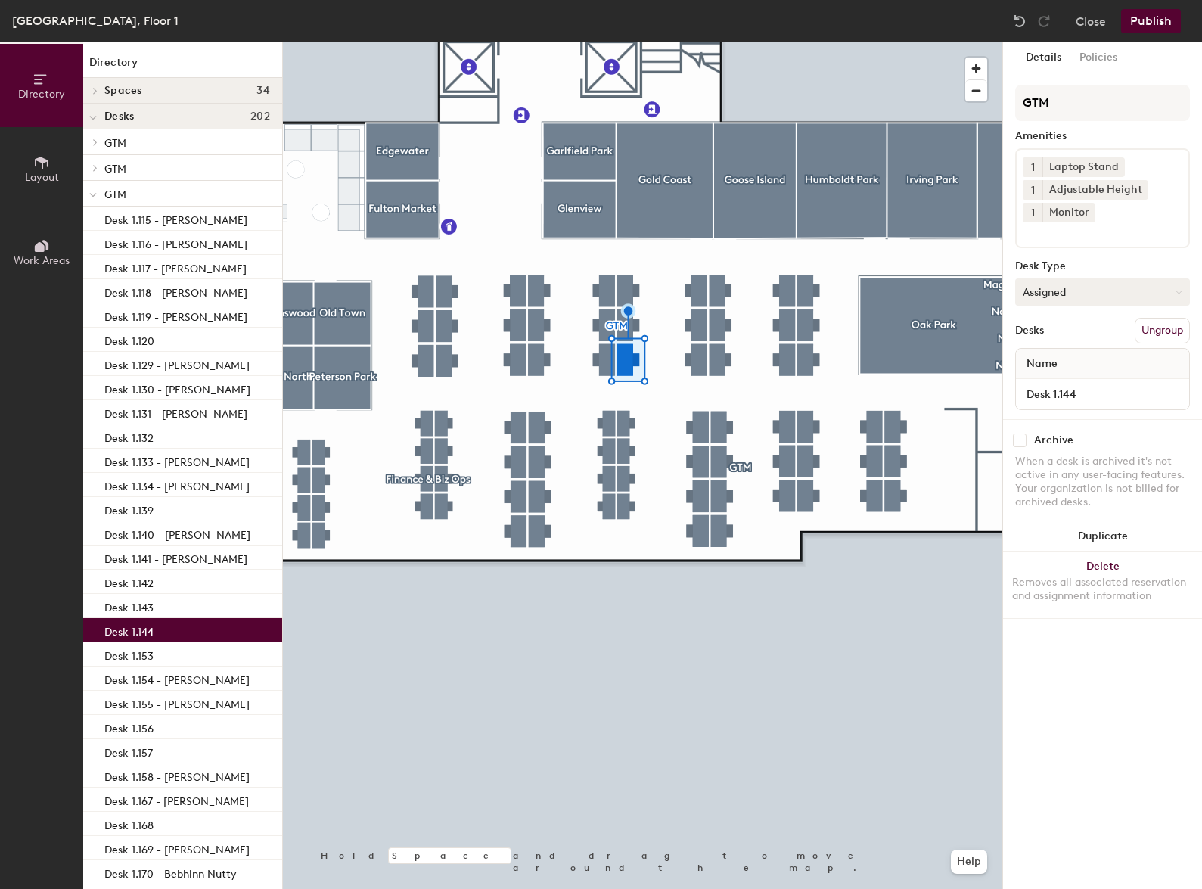
click at [1044, 293] on button "Assigned" at bounding box center [1102, 291] width 175 height 27
click at [1063, 365] on div "Hot" at bounding box center [1091, 361] width 151 height 23
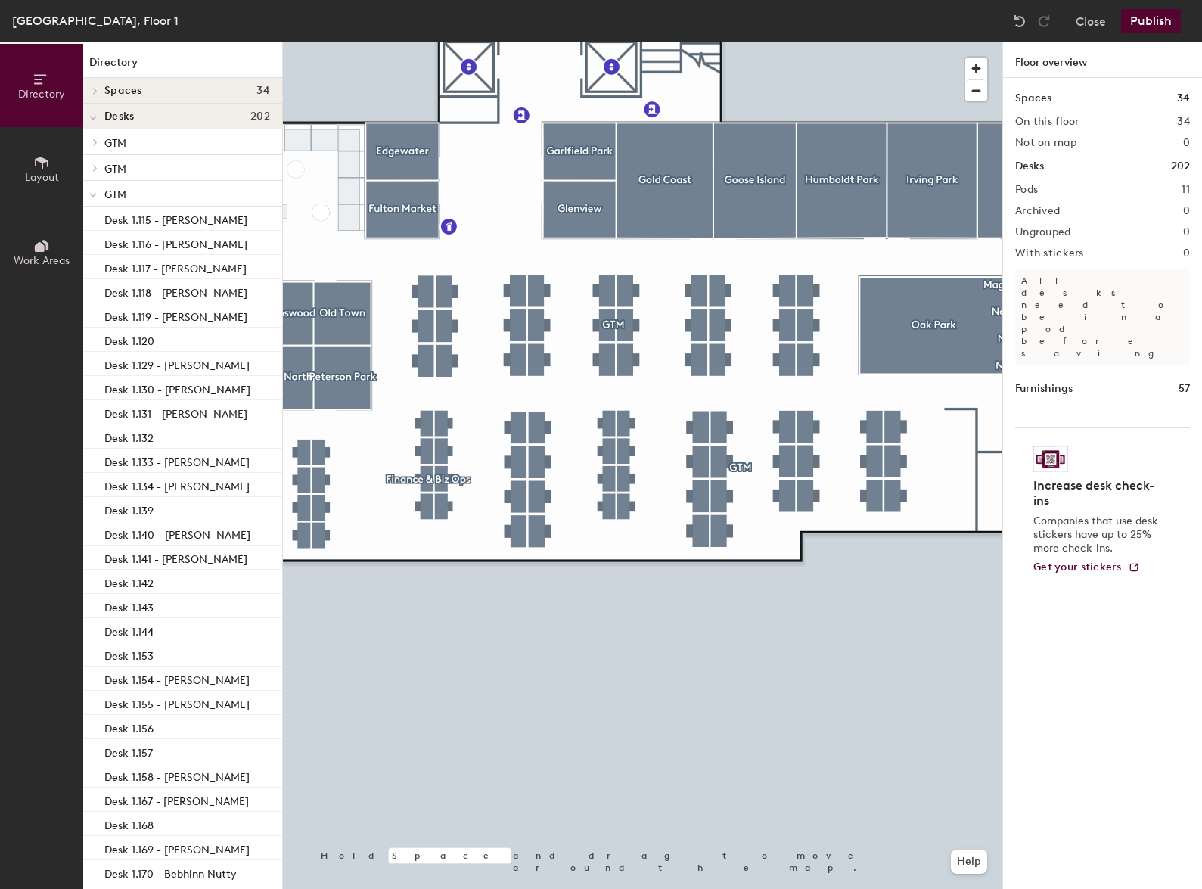
click at [788, 42] on div at bounding box center [642, 42] width 719 height 0
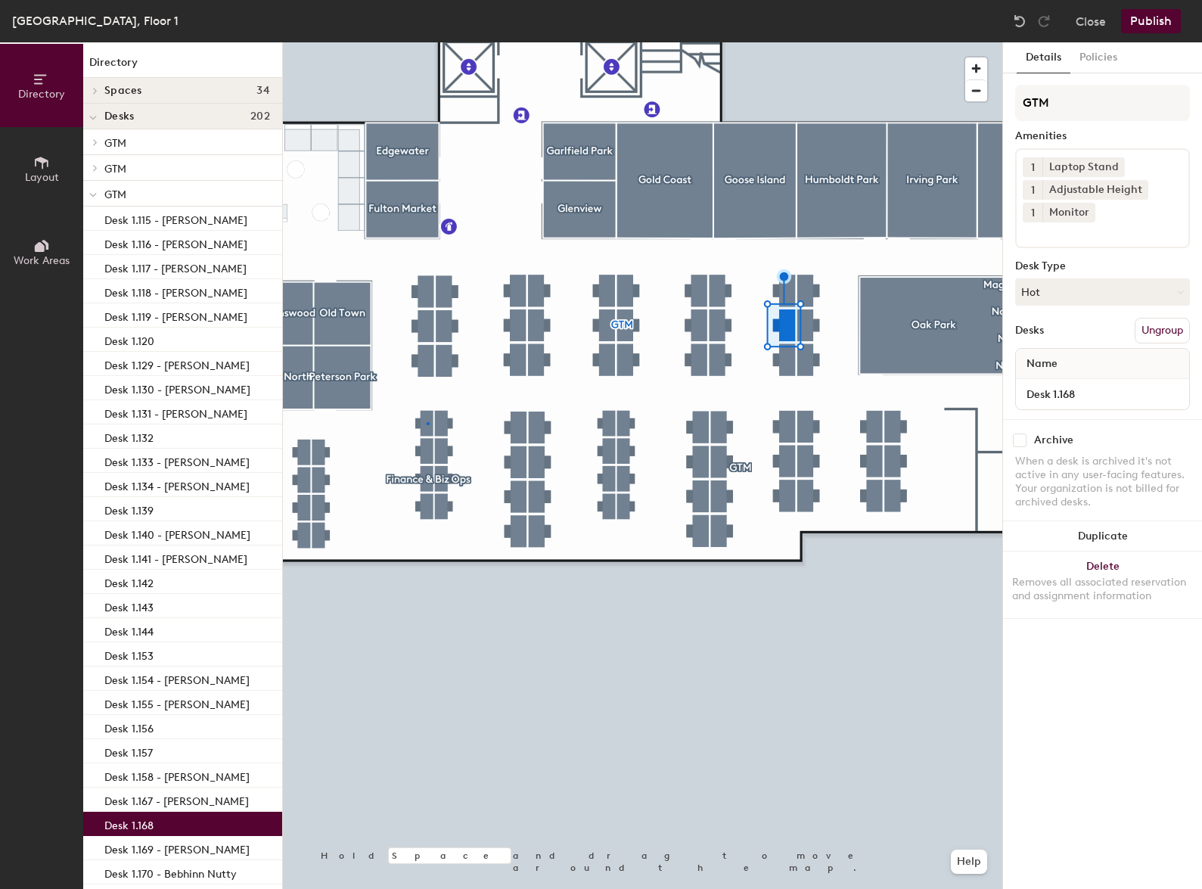
drag, startPoint x: 144, startPoint y: 2, endPoint x: 26, endPoint y: 89, distance: 146.6
click at [427, 42] on div at bounding box center [642, 42] width 719 height 0
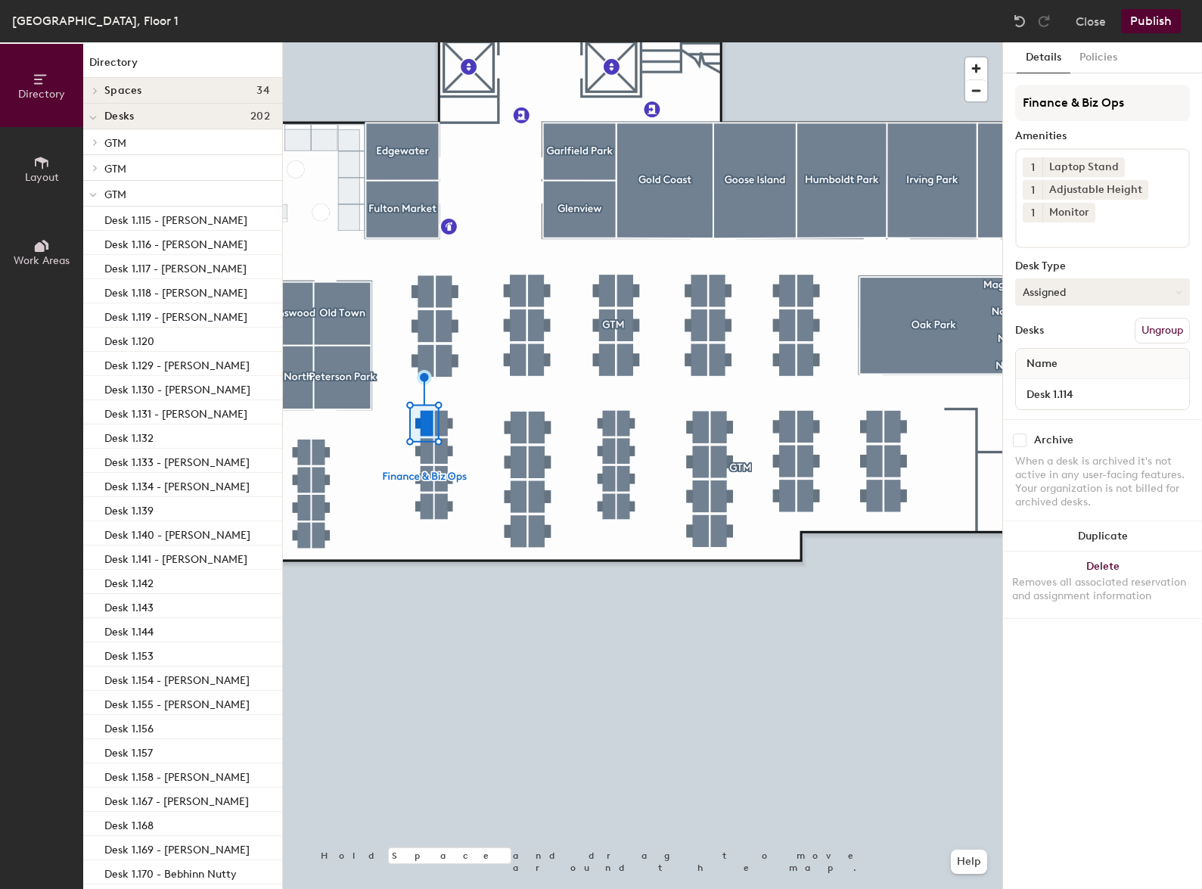
click at [1087, 290] on button "Assigned" at bounding box center [1102, 291] width 175 height 27
click at [1038, 366] on div "Hot" at bounding box center [1091, 361] width 151 height 23
click at [1069, 291] on button "Assigned" at bounding box center [1102, 291] width 175 height 27
click at [1045, 358] on div "Hot" at bounding box center [1091, 361] width 151 height 23
click at [1028, 306] on div "Finance & Biz Ops Amenities 1 Laptop Stand 1 Adjustable Height 1 Monitor Desk T…" at bounding box center [1102, 252] width 175 height 334
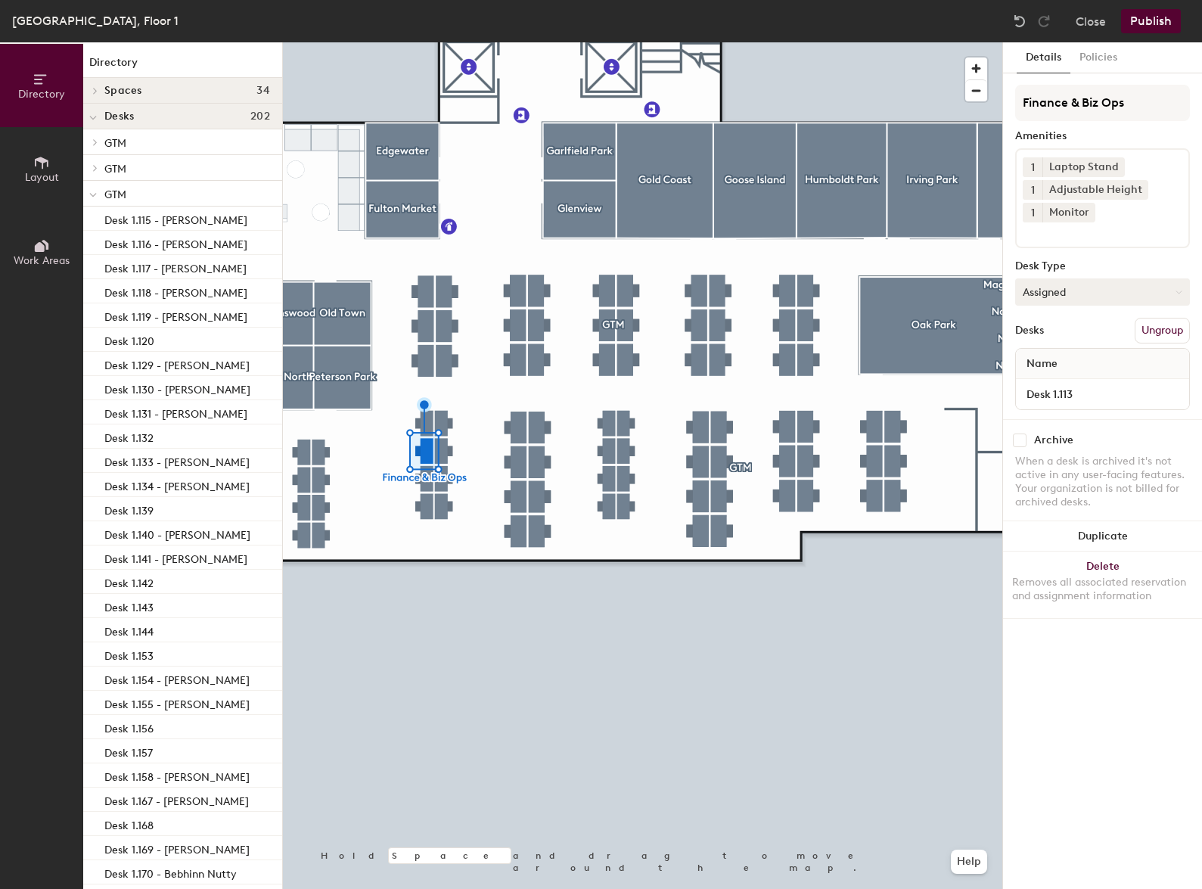
click at [1058, 287] on button "Assigned" at bounding box center [1102, 291] width 175 height 27
click at [1040, 361] on div "Hot" at bounding box center [1091, 361] width 151 height 23
click at [1041, 290] on button "Assigned" at bounding box center [1102, 291] width 175 height 27
click at [1039, 355] on div "Hot" at bounding box center [1091, 361] width 151 height 23
click at [427, 42] on div at bounding box center [642, 42] width 719 height 0
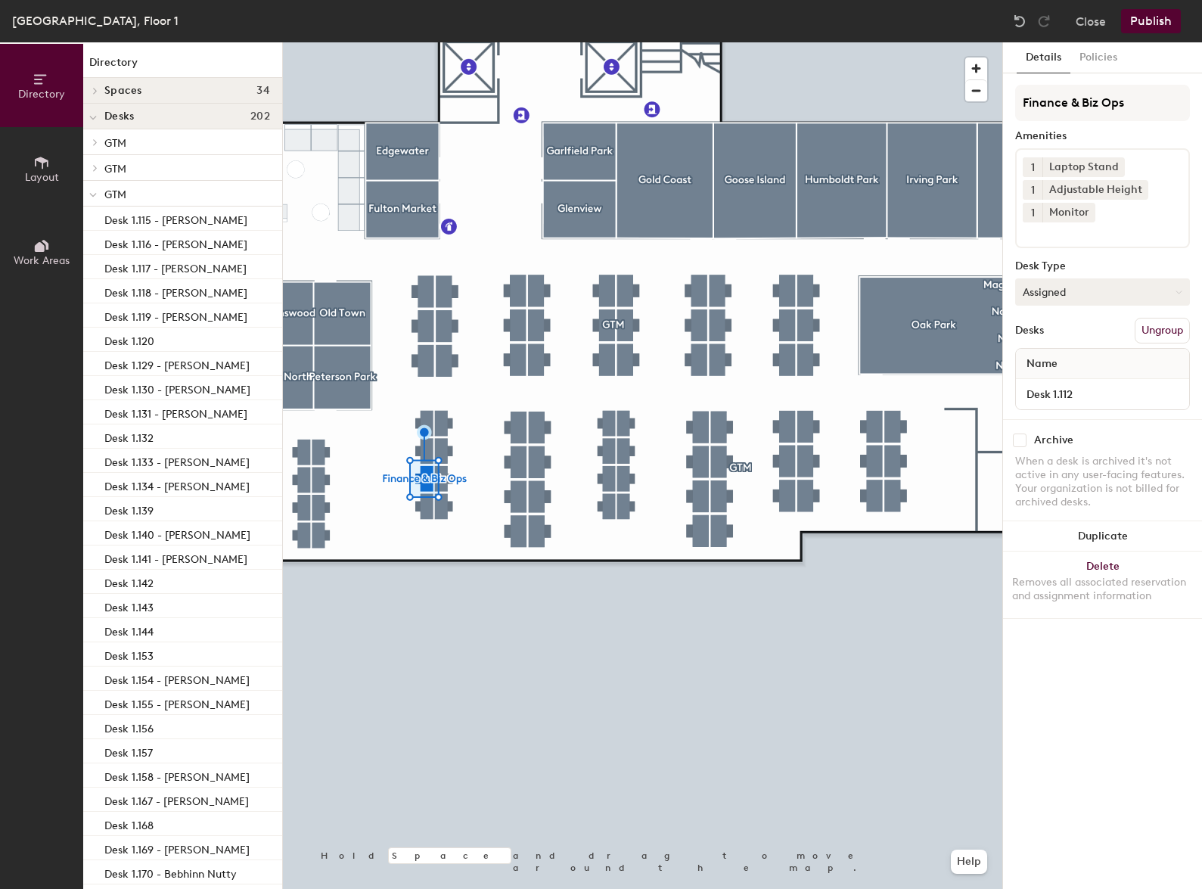
click at [1053, 284] on button "Assigned" at bounding box center [1102, 291] width 175 height 27
click at [1050, 362] on div "Hot" at bounding box center [1091, 361] width 151 height 23
click at [443, 42] on div at bounding box center [642, 42] width 719 height 0
click at [1064, 290] on button "Assigned" at bounding box center [1102, 291] width 175 height 27
click at [1045, 363] on div "Hot" at bounding box center [1091, 361] width 151 height 23
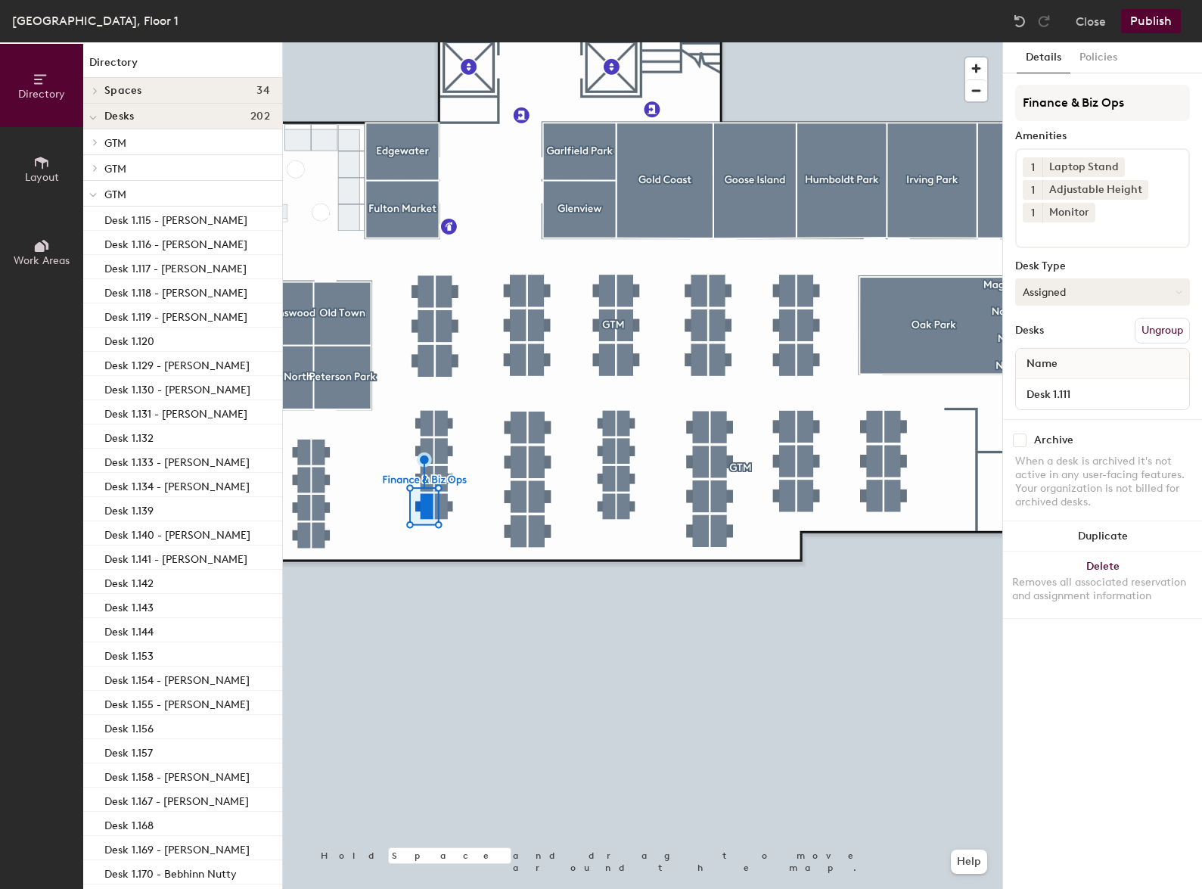
click at [1092, 294] on button "Assigned" at bounding box center [1102, 291] width 175 height 27
click at [1047, 355] on div "Hot" at bounding box center [1091, 361] width 151 height 23
click at [1061, 303] on button "Assigned" at bounding box center [1102, 291] width 175 height 27
click at [1037, 353] on div "Hot" at bounding box center [1091, 361] width 151 height 23
click at [1078, 286] on button "Assigned" at bounding box center [1102, 291] width 175 height 27
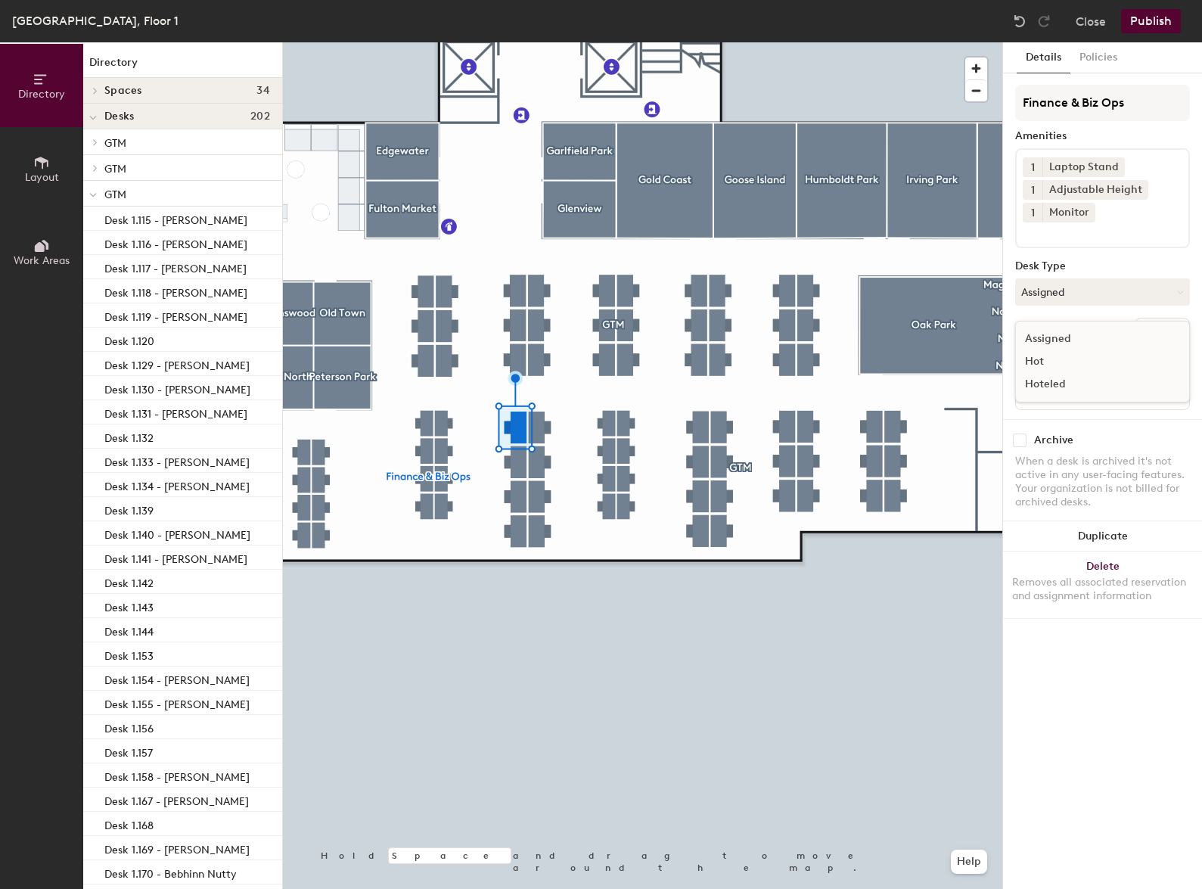
click at [1054, 358] on div "Hot" at bounding box center [1091, 361] width 151 height 23
click at [1055, 288] on button "Assigned" at bounding box center [1102, 291] width 175 height 27
click at [1050, 365] on div "Hot" at bounding box center [1091, 361] width 151 height 23
click at [1067, 287] on button "Assigned" at bounding box center [1102, 291] width 175 height 27
click at [1055, 355] on div "Hot" at bounding box center [1091, 361] width 151 height 23
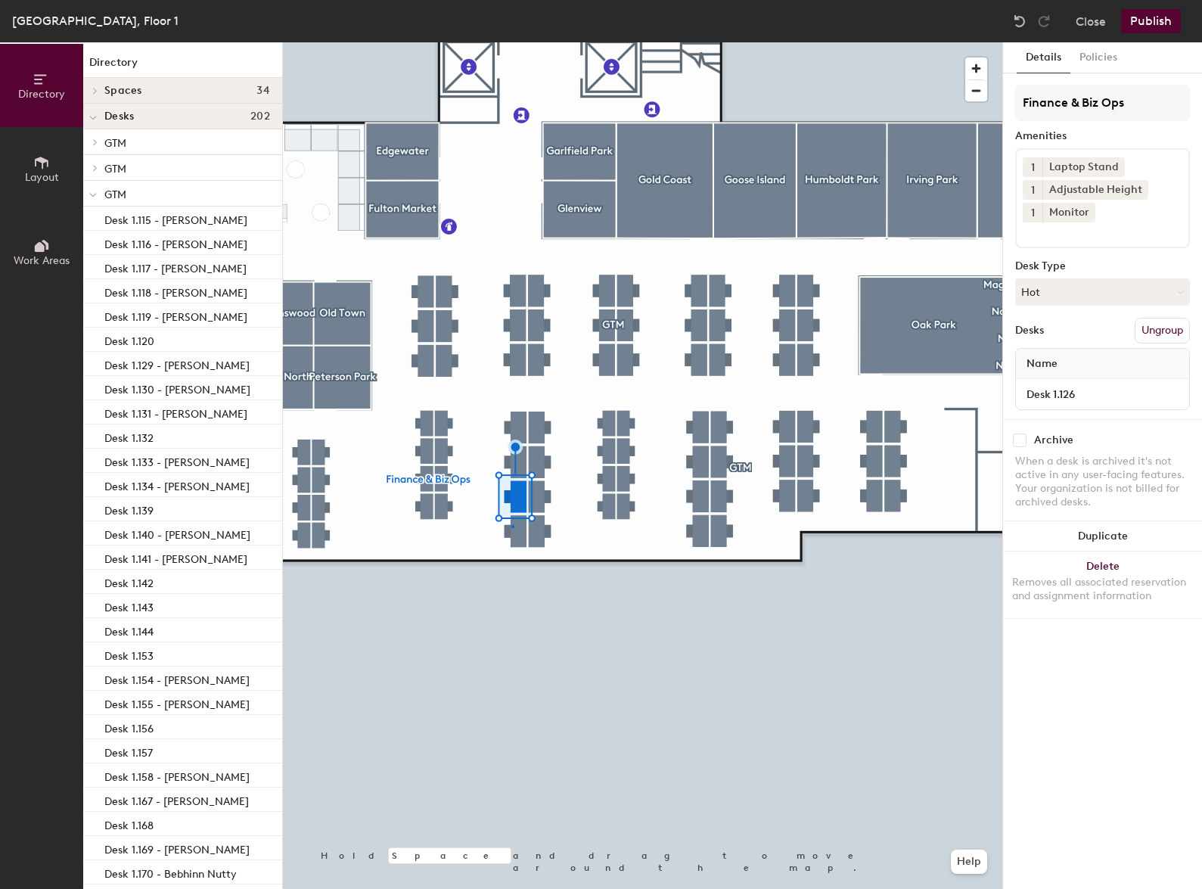
click at [511, 42] on div at bounding box center [642, 42] width 719 height 0
click at [1074, 289] on button "Assigned" at bounding box center [1102, 291] width 175 height 27
click at [1050, 359] on div "Hot" at bounding box center [1091, 361] width 151 height 23
click at [1052, 297] on button "Assigned" at bounding box center [1102, 291] width 175 height 27
click at [1055, 366] on div "Hot" at bounding box center [1091, 361] width 151 height 23
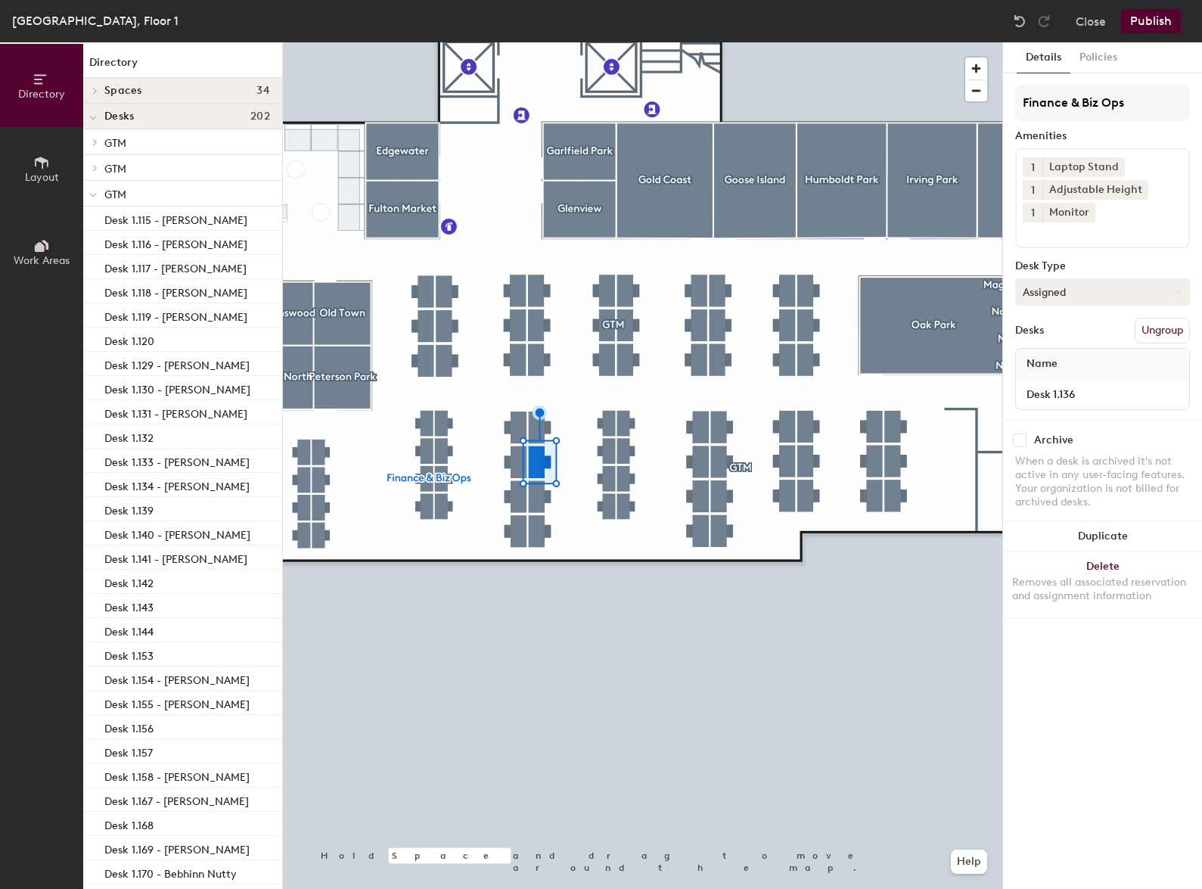
click at [1072, 290] on button "Assigned" at bounding box center [1102, 291] width 175 height 27
click at [1062, 361] on div "Hot" at bounding box center [1091, 361] width 151 height 23
click at [1067, 290] on button "Assigned" at bounding box center [1102, 291] width 175 height 27
click at [1053, 368] on div "Hot" at bounding box center [1091, 361] width 151 height 23
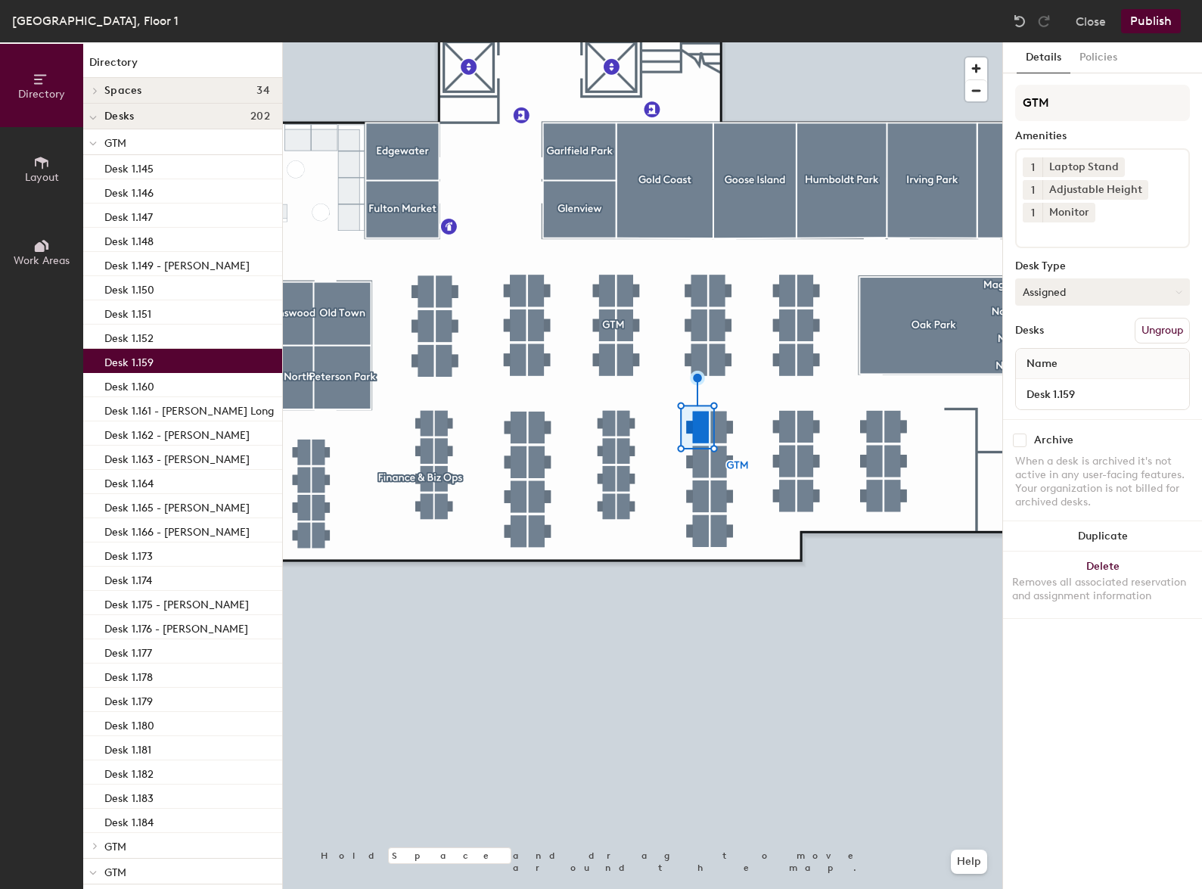
click at [1054, 285] on button "Assigned" at bounding box center [1102, 291] width 175 height 27
click at [1040, 358] on div "Hot" at bounding box center [1091, 361] width 151 height 23
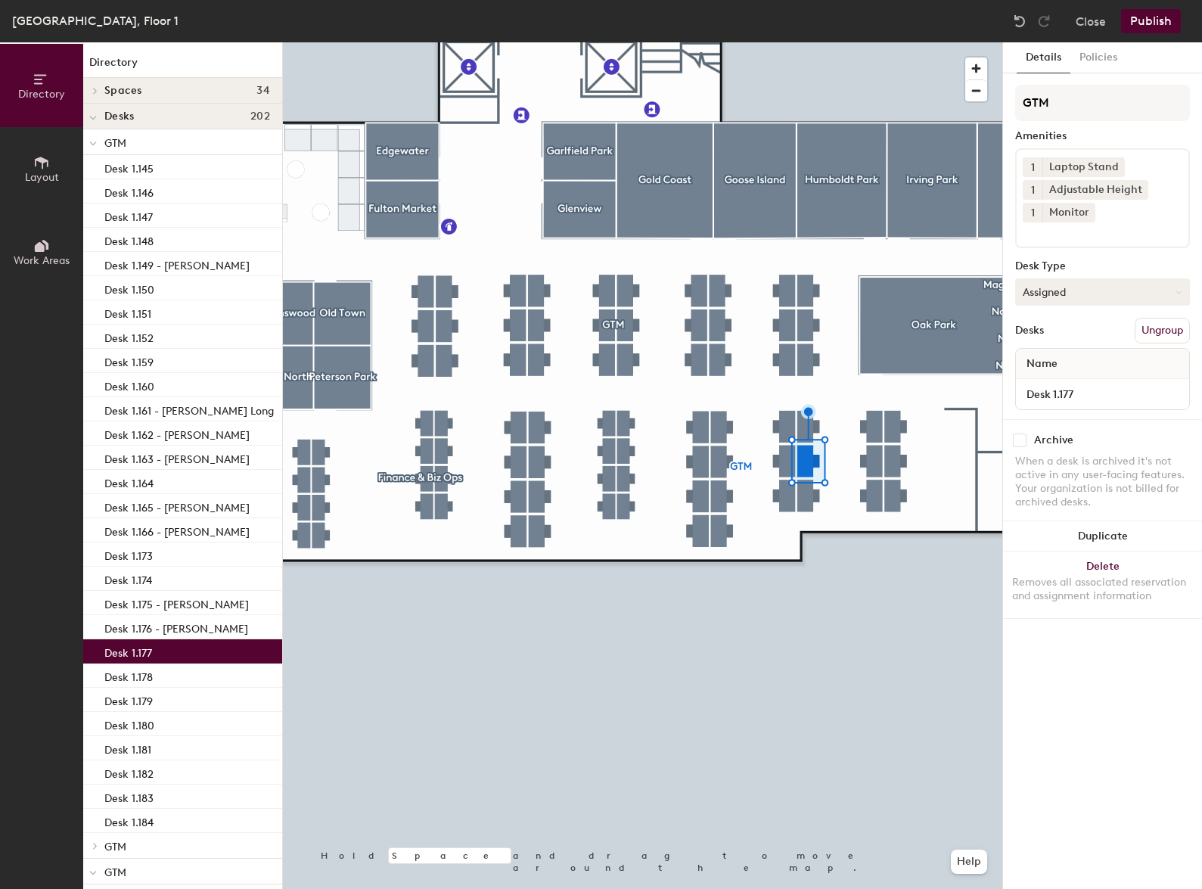
click at [1059, 303] on button "Assigned" at bounding box center [1102, 291] width 175 height 27
click at [1054, 367] on div "Hot" at bounding box center [1091, 361] width 151 height 23
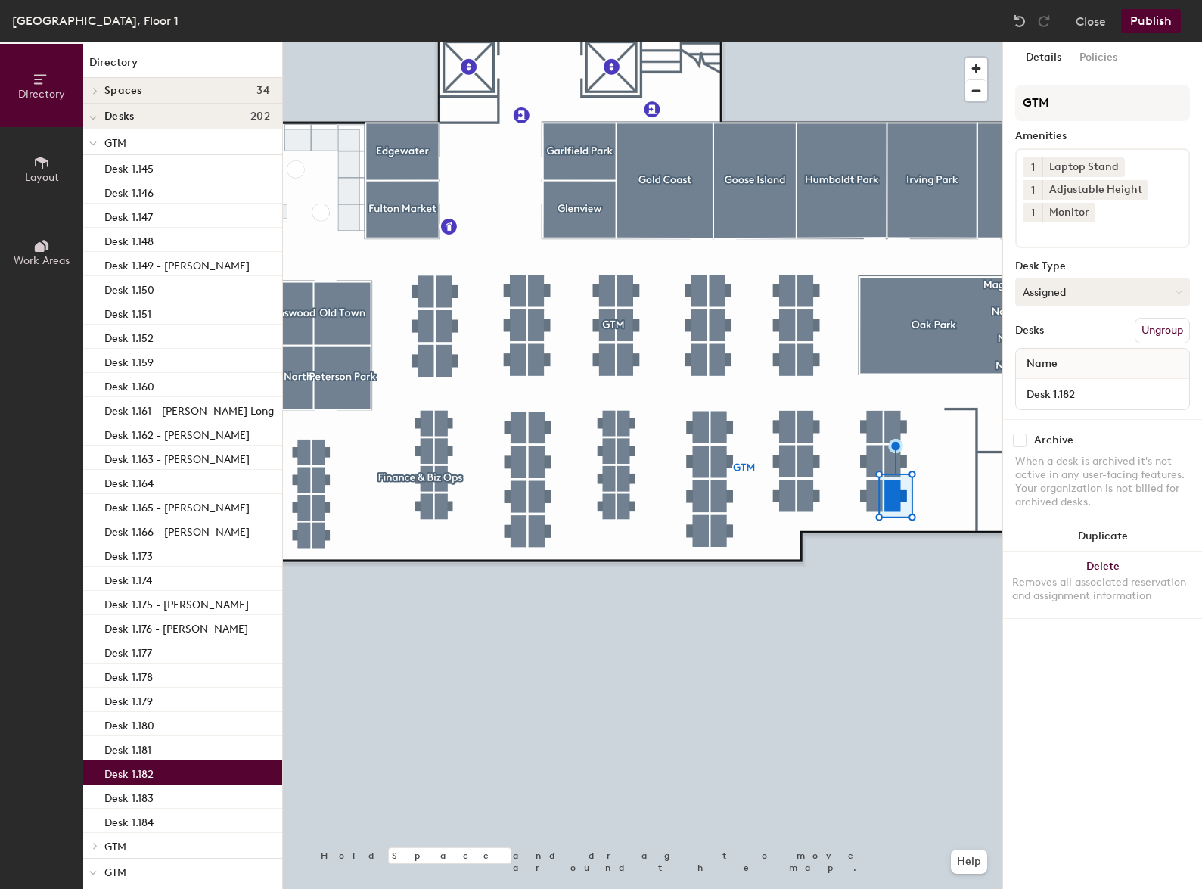
click at [1049, 293] on button "Assigned" at bounding box center [1102, 291] width 175 height 27
click at [1045, 365] on div "Hot" at bounding box center [1091, 361] width 151 height 23
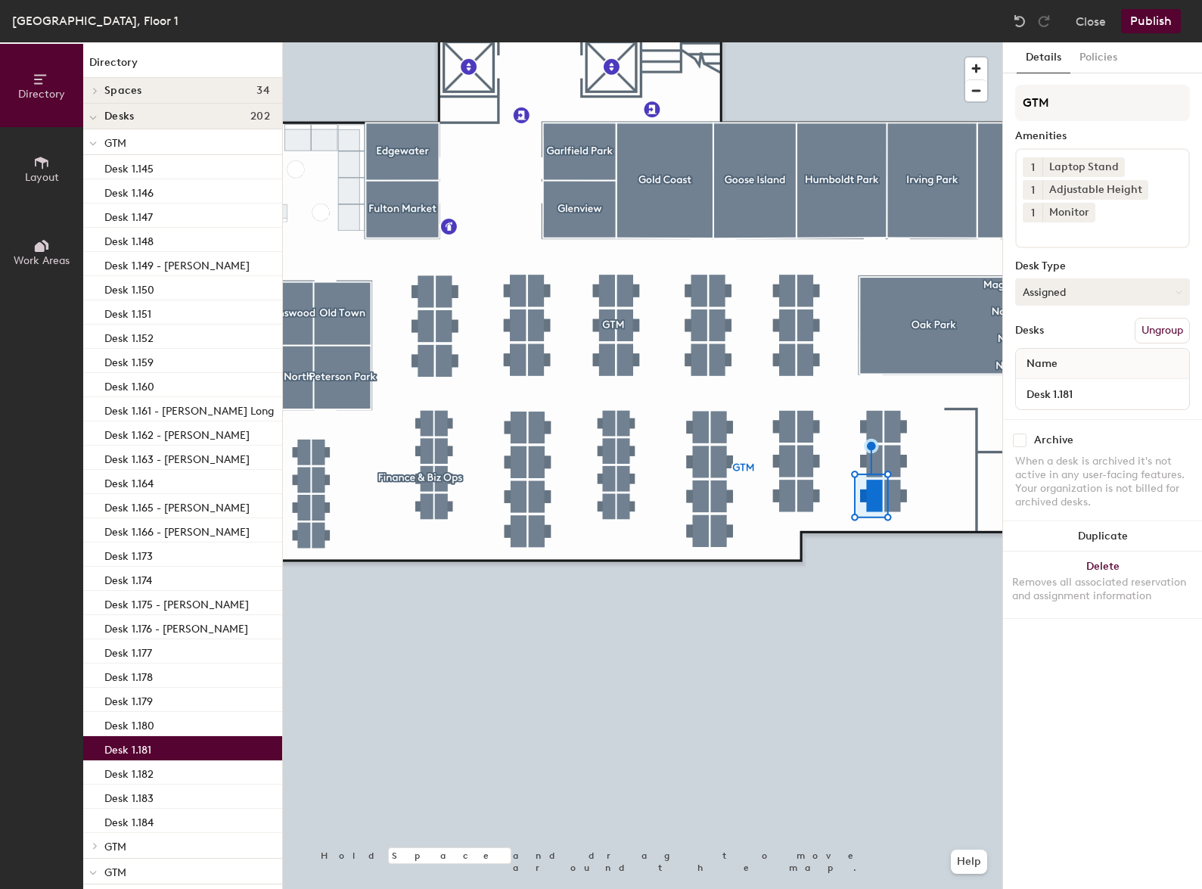
click at [1050, 290] on button "Assigned" at bounding box center [1102, 291] width 175 height 27
click at [1042, 363] on div "Hot" at bounding box center [1091, 361] width 151 height 23
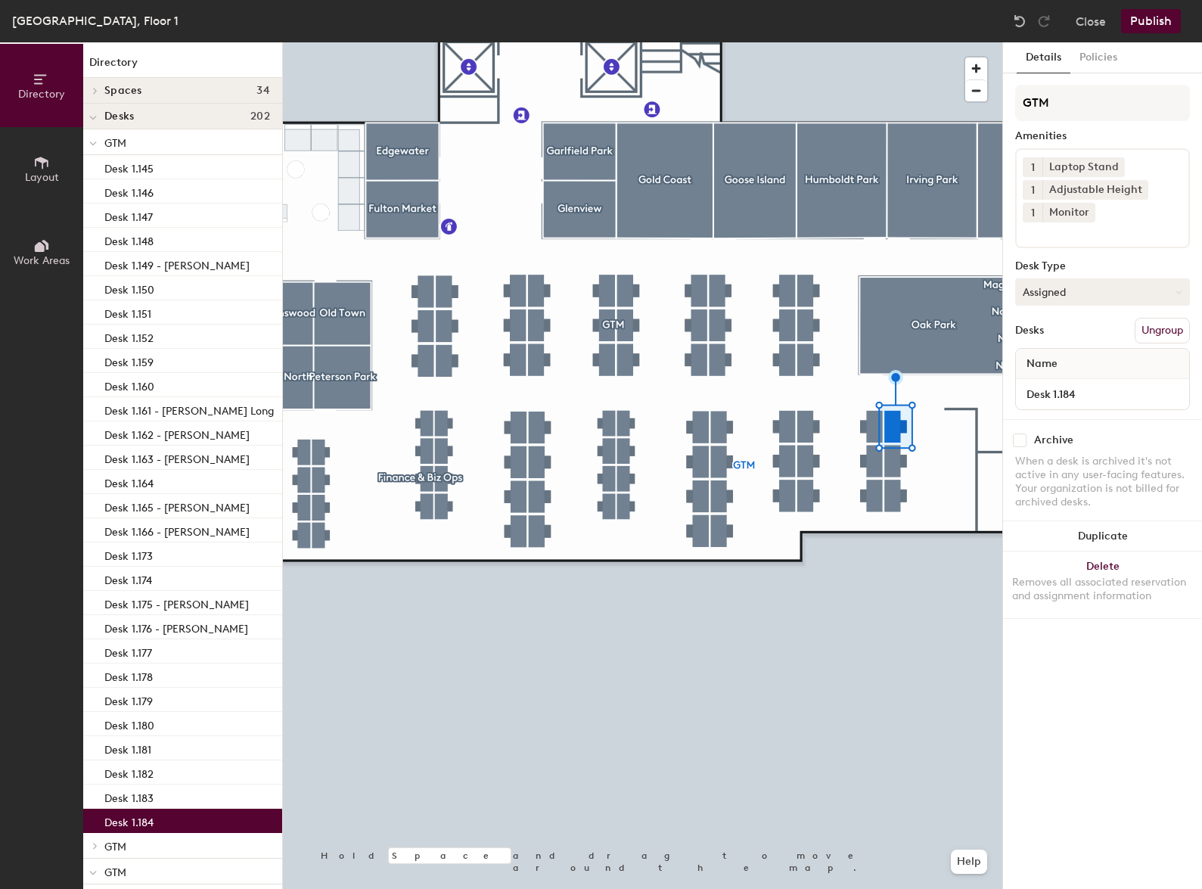
click at [1079, 291] on button "Assigned" at bounding box center [1102, 291] width 175 height 27
click at [1061, 355] on div "Hot" at bounding box center [1091, 361] width 151 height 23
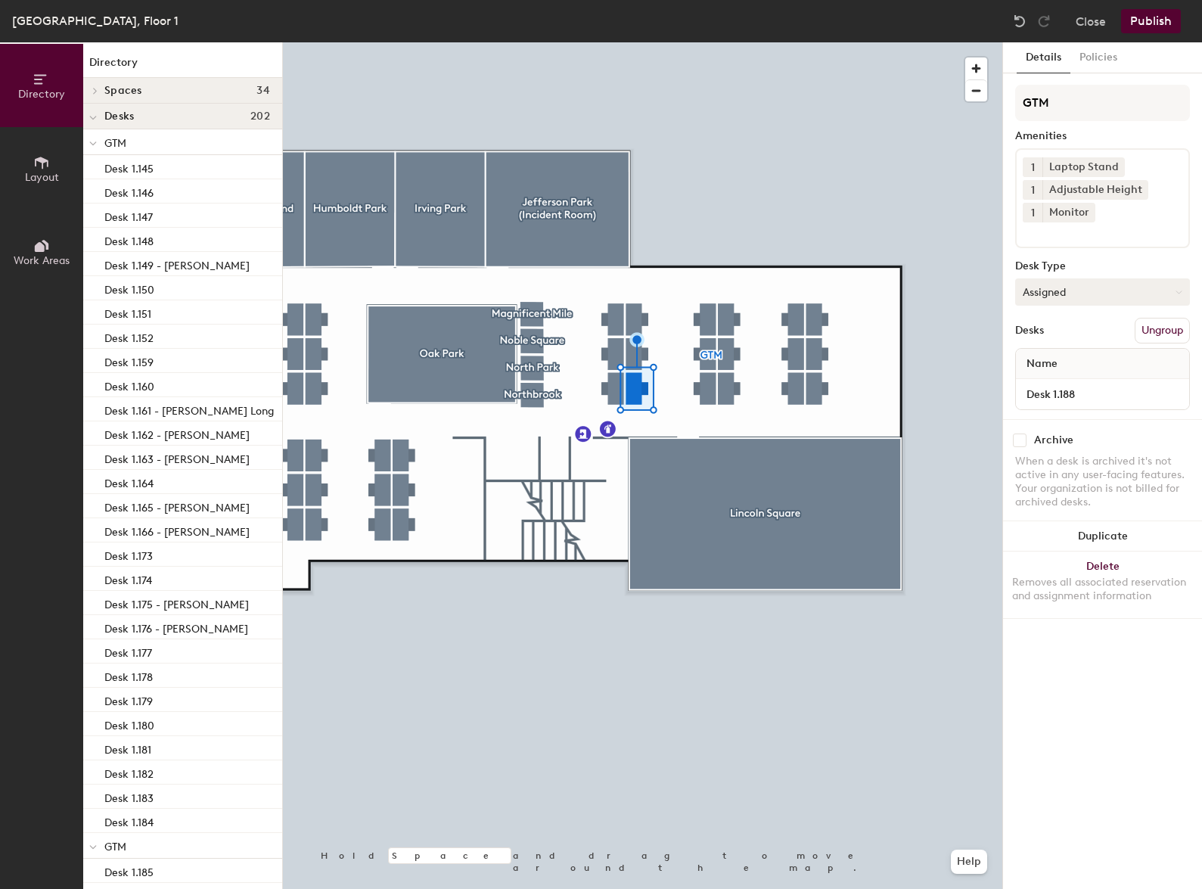
click at [1088, 291] on button "Assigned" at bounding box center [1102, 291] width 175 height 27
click at [1045, 353] on div "Hot" at bounding box center [1091, 361] width 151 height 23
click at [620, 42] on div at bounding box center [642, 42] width 719 height 0
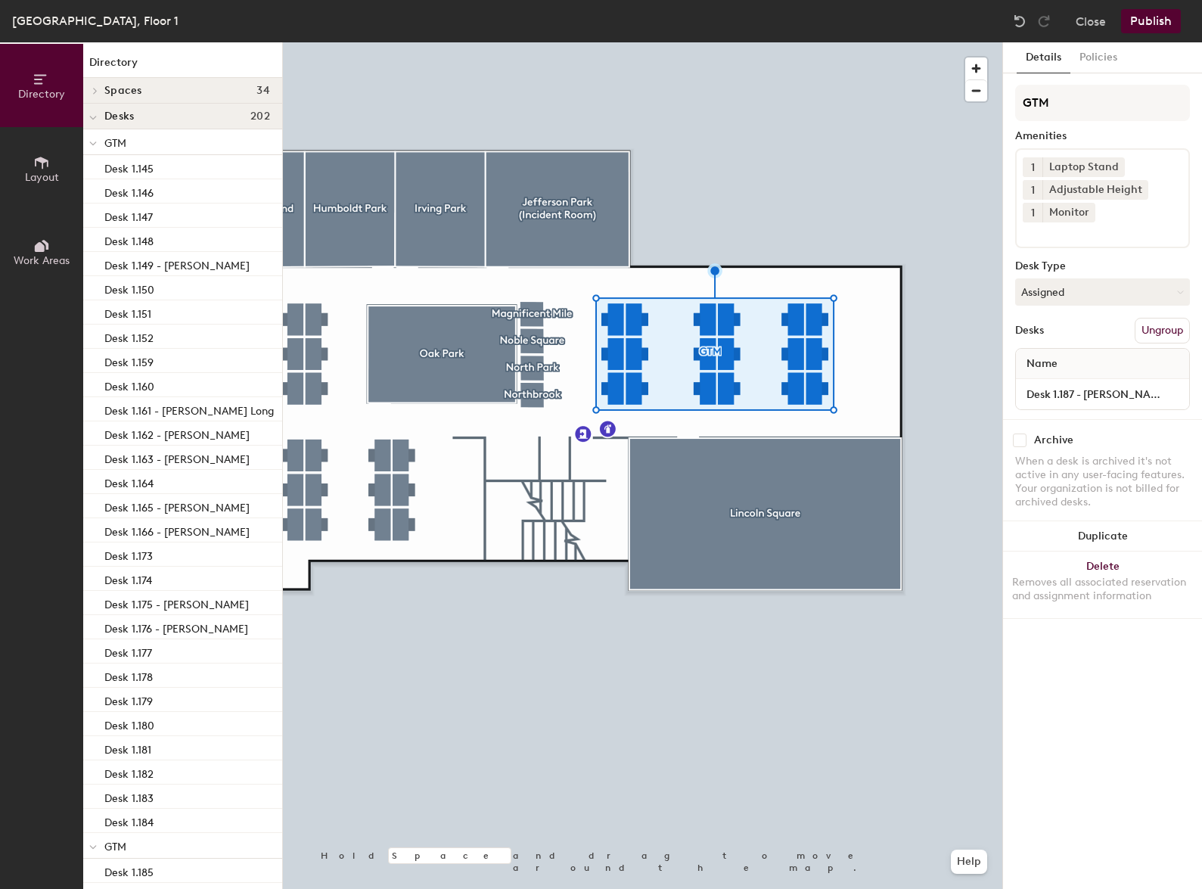
click at [613, 42] on div at bounding box center [642, 42] width 719 height 0
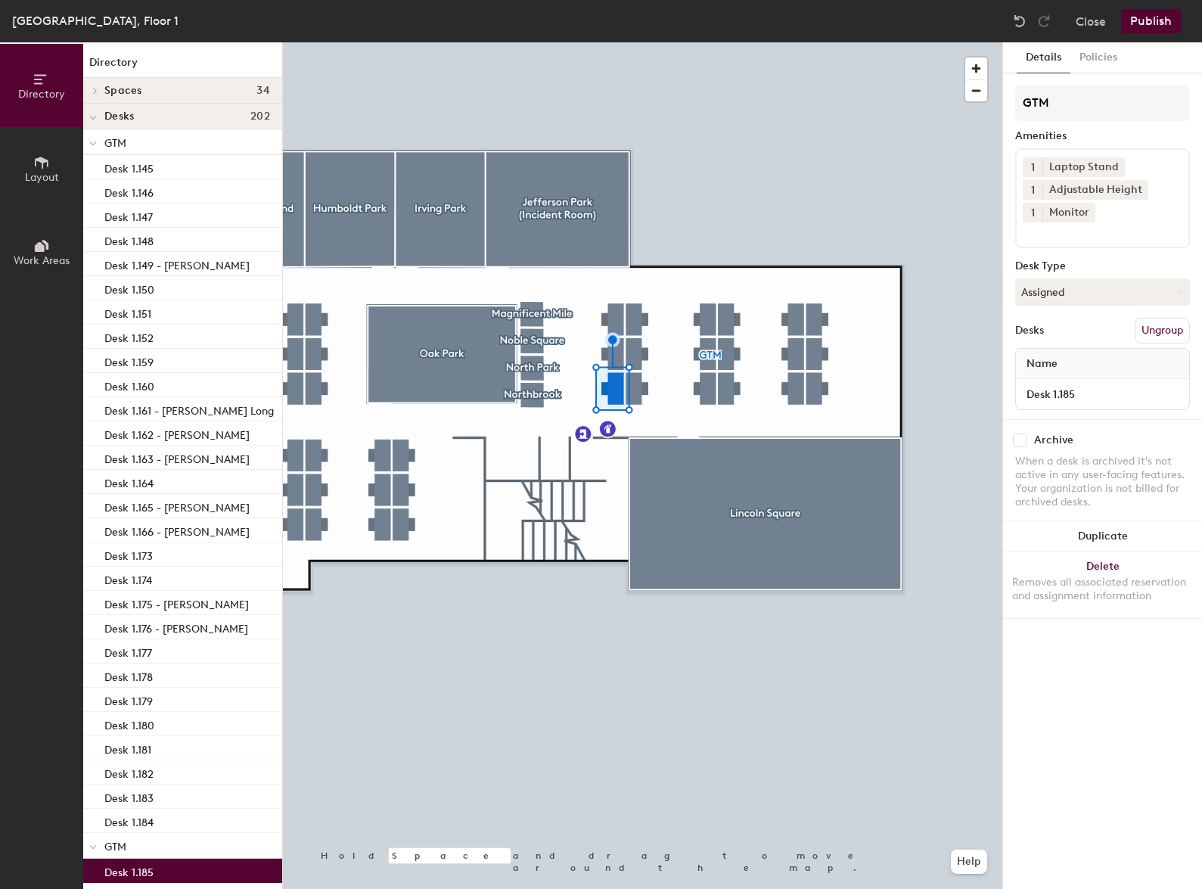
click at [638, 42] on div at bounding box center [642, 42] width 719 height 0
click at [731, 42] on div at bounding box center [642, 42] width 719 height 0
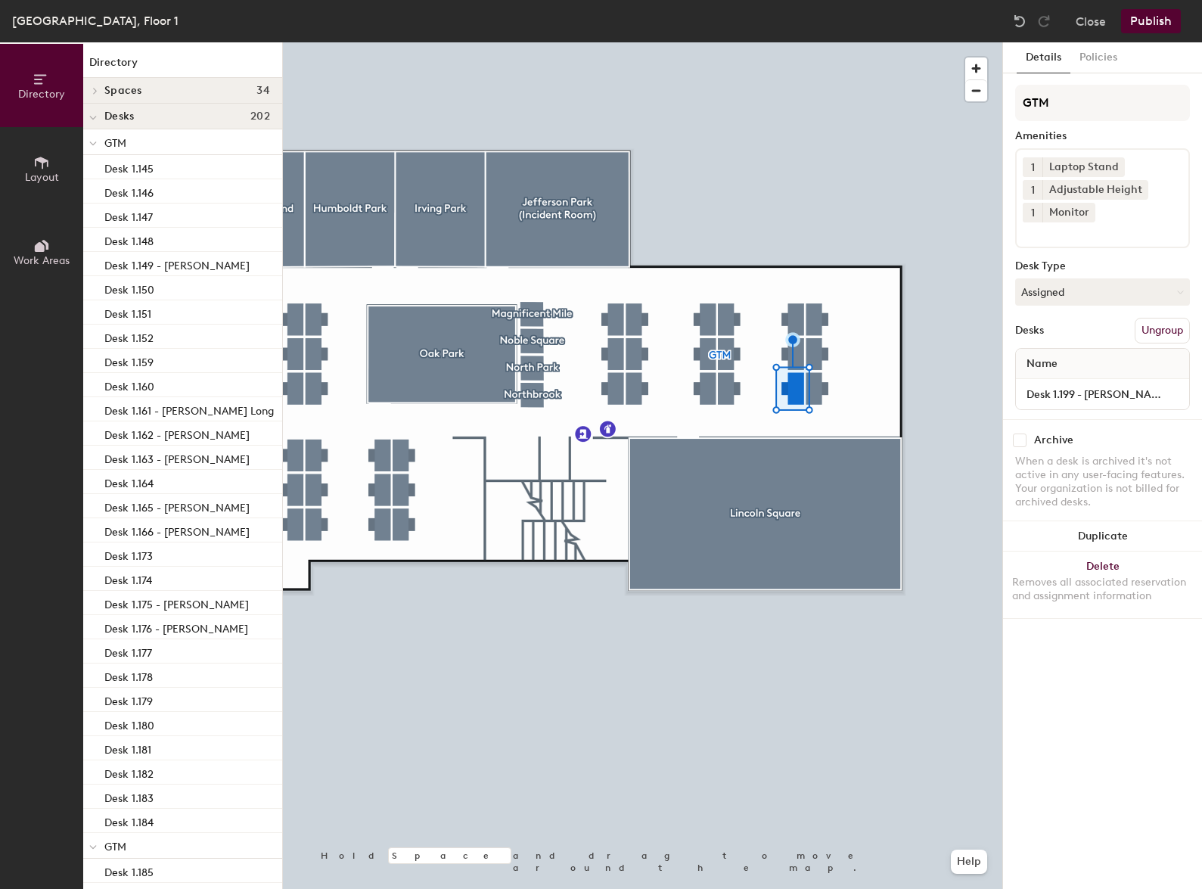
click at [1149, 31] on button "Publish" at bounding box center [1151, 21] width 60 height 24
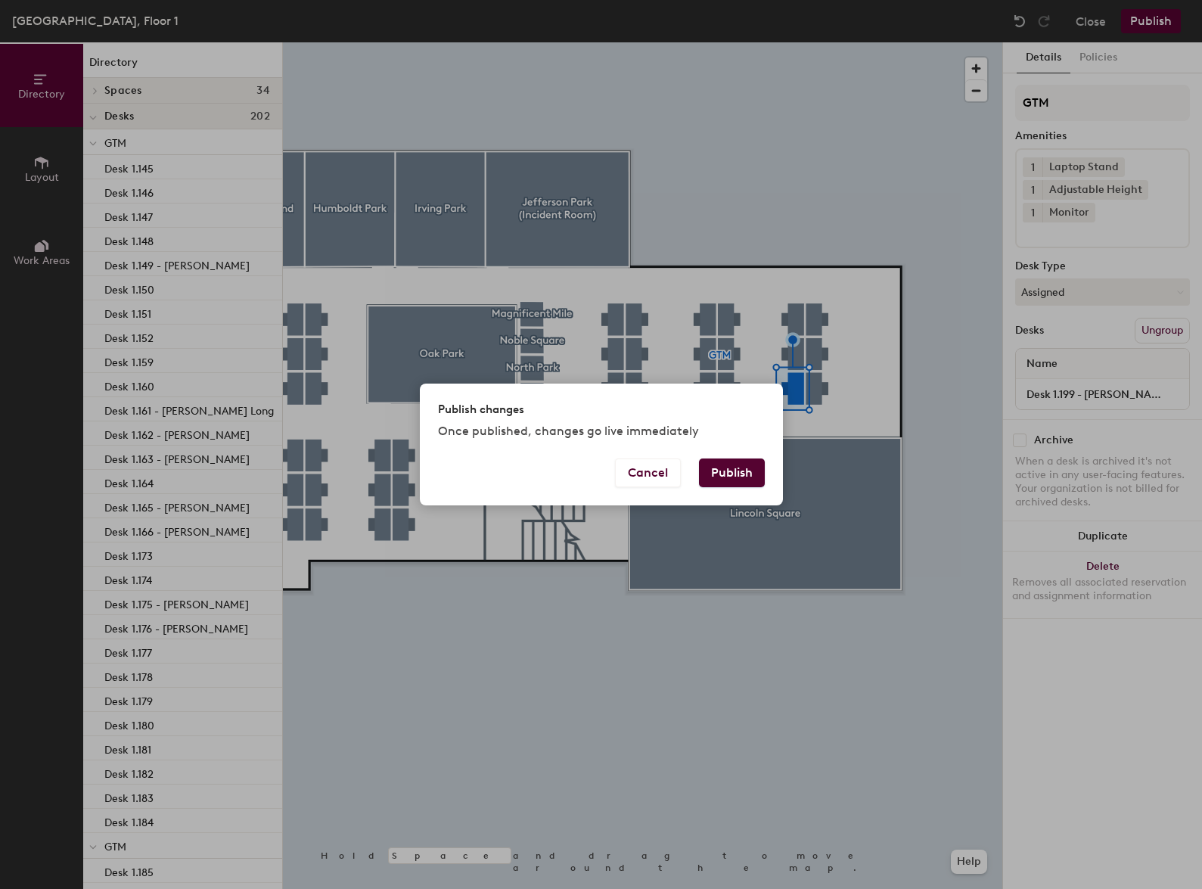
click at [719, 466] on button "Publish" at bounding box center [732, 472] width 66 height 29
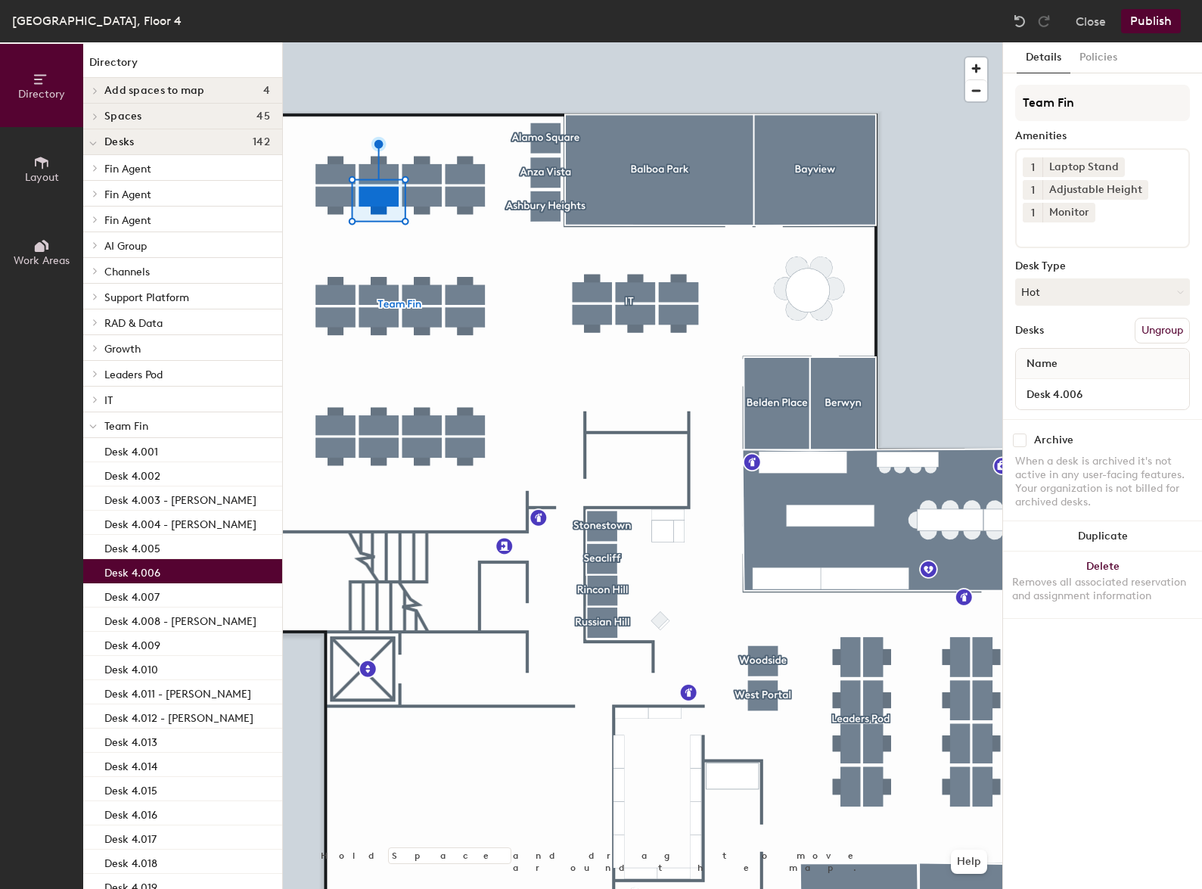
click at [417, 42] on div at bounding box center [642, 42] width 719 height 0
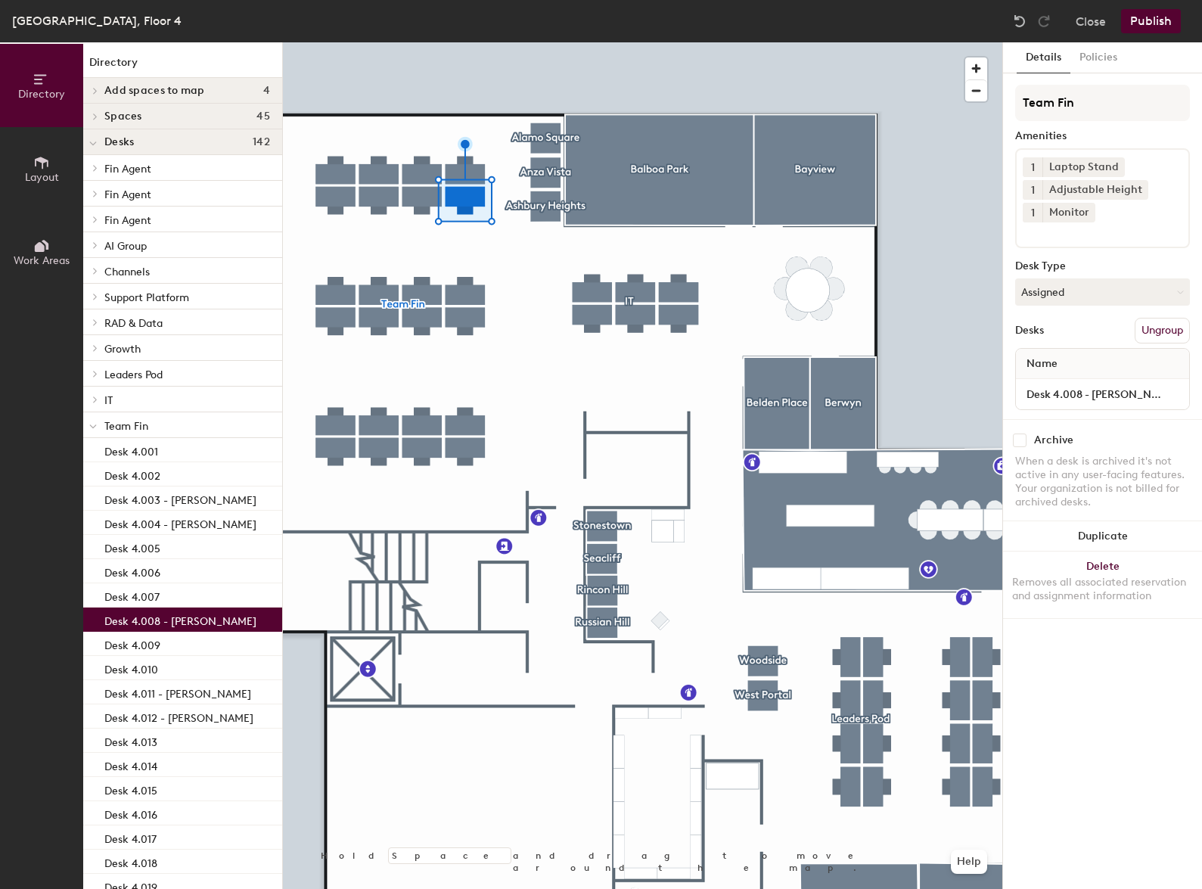
click at [468, 42] on div at bounding box center [642, 42] width 719 height 0
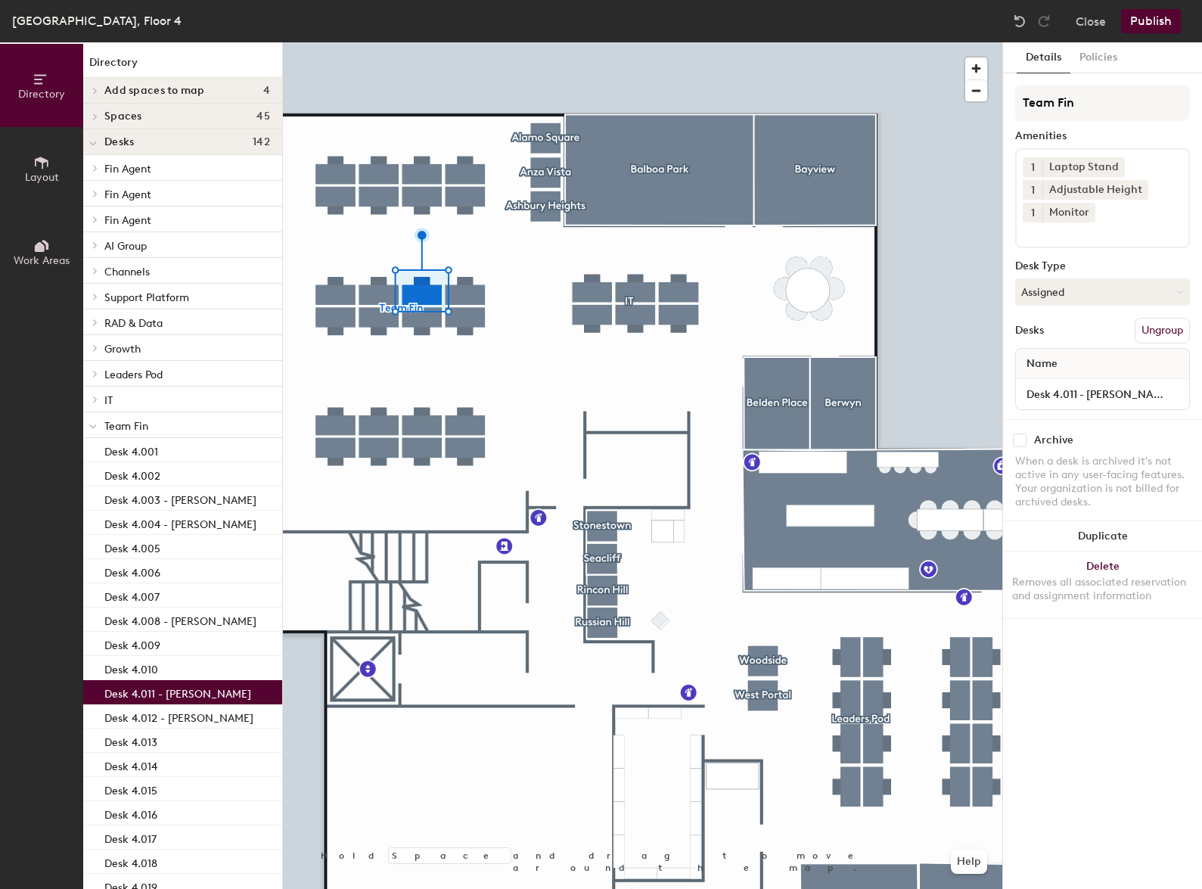
click at [374, 42] on div at bounding box center [642, 42] width 719 height 0
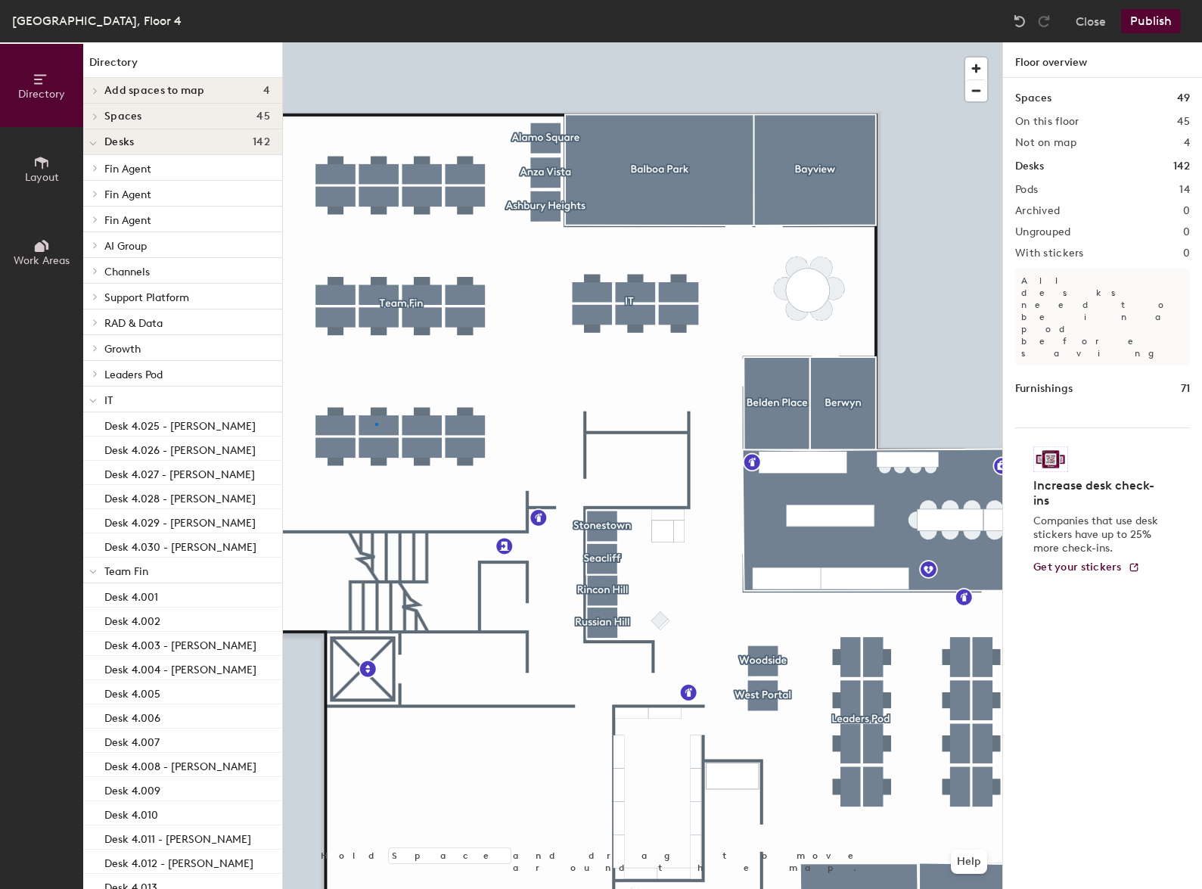
click at [375, 42] on div at bounding box center [642, 42] width 719 height 0
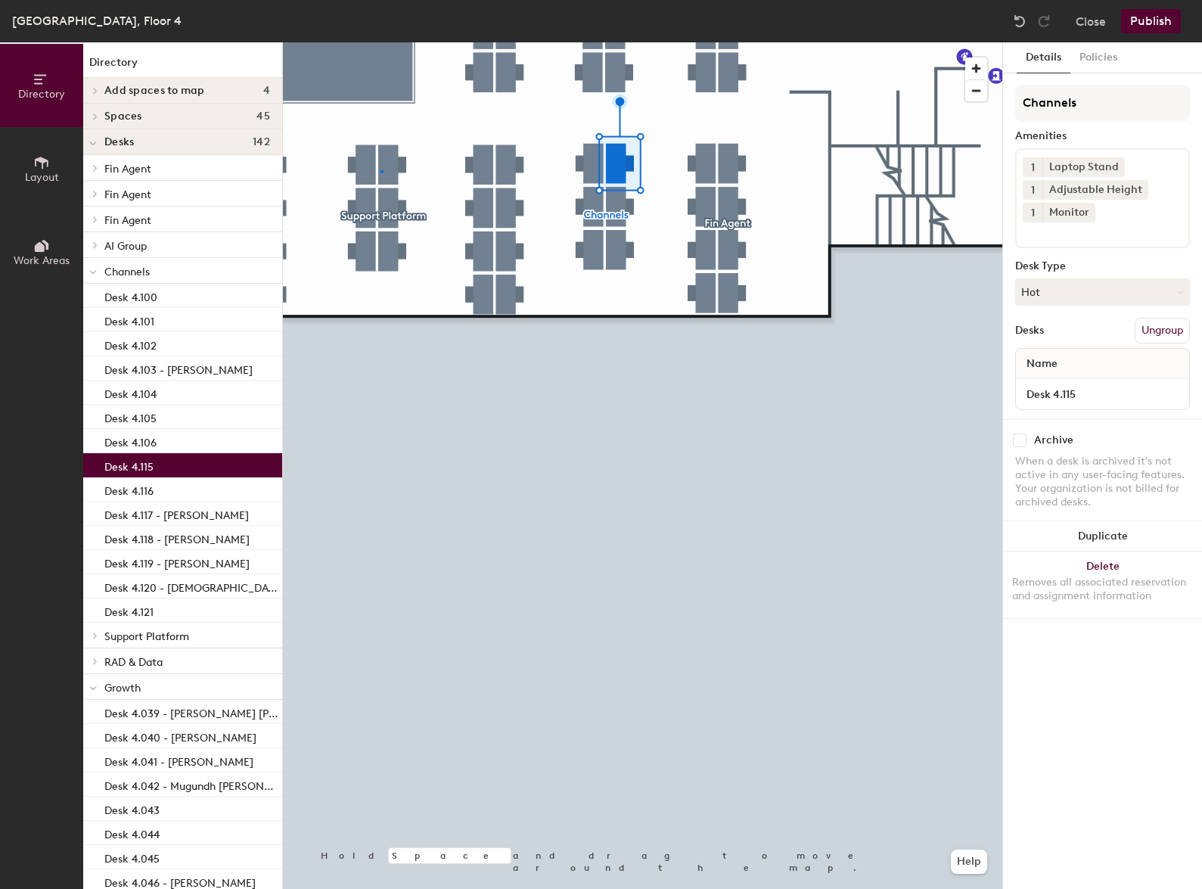
drag, startPoint x: 613, startPoint y: 403, endPoint x: 26, endPoint y: 5, distance: 709.6
click at [381, 42] on div at bounding box center [642, 42] width 719 height 0
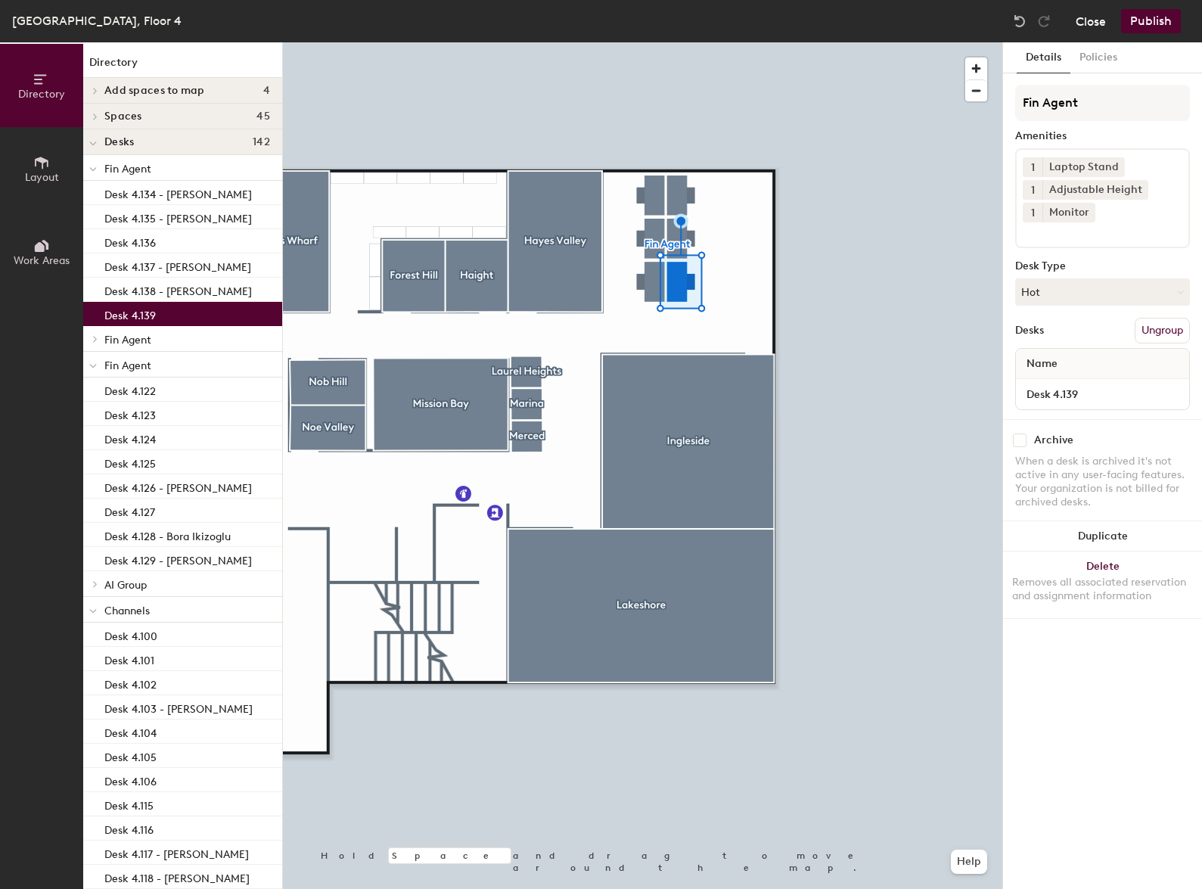
click at [1101, 25] on button "Close" at bounding box center [1091, 21] width 30 height 24
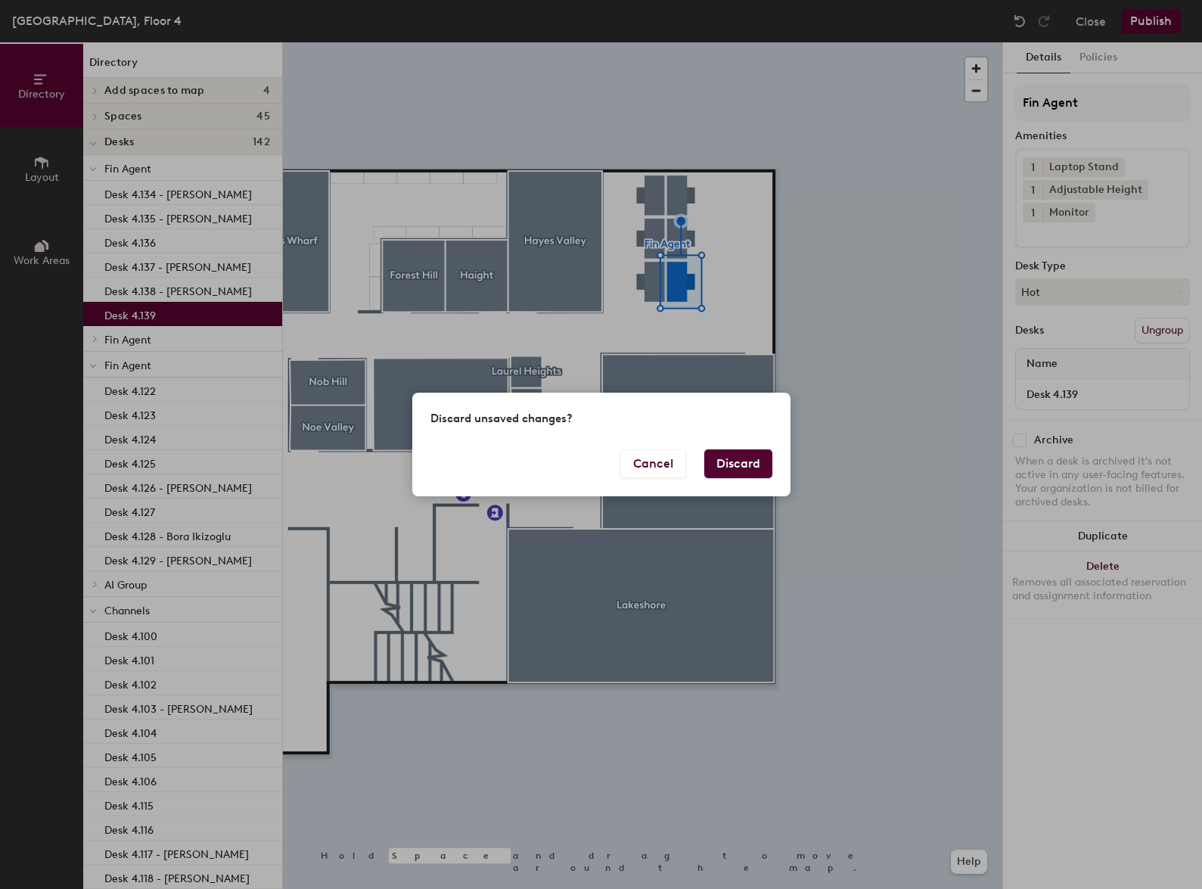
click at [747, 452] on button "Discard" at bounding box center [738, 463] width 68 height 29
